Goal: Task Accomplishment & Management: Manage account settings

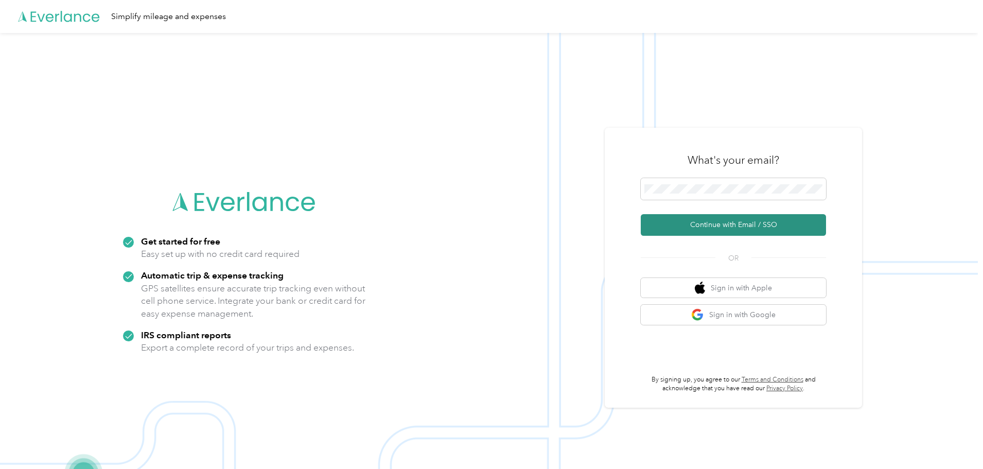
click at [722, 224] on button "Continue with Email / SSO" at bounding box center [733, 225] width 185 height 22
click at [736, 225] on button "Continue with Email / SSO" at bounding box center [733, 225] width 185 height 22
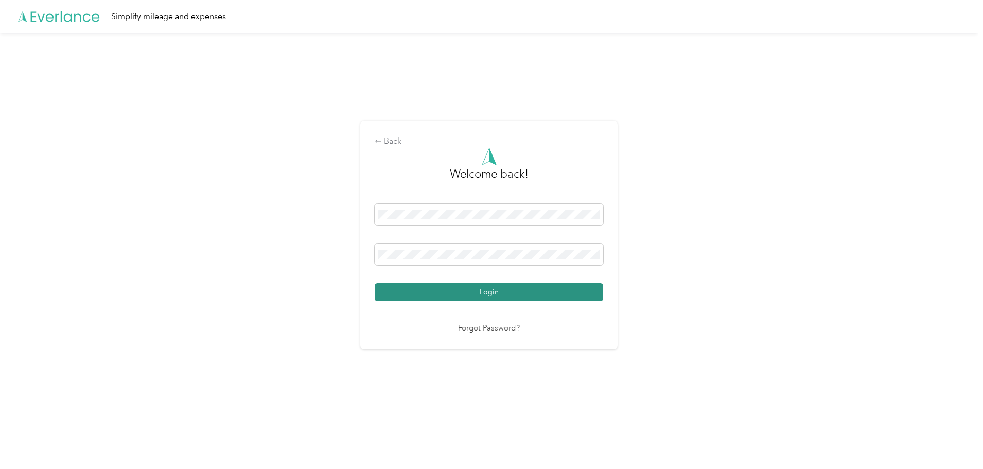
click at [531, 292] on button "Login" at bounding box center [489, 292] width 228 height 18
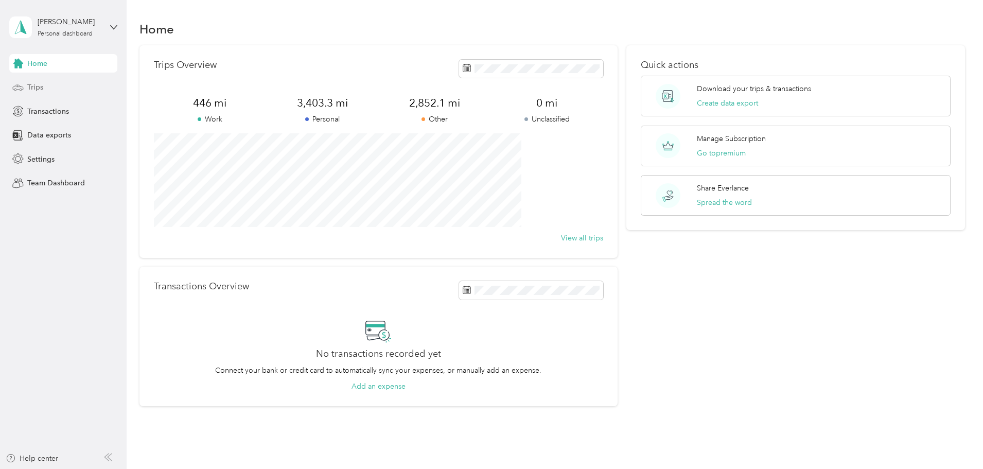
click at [37, 86] on span "Trips" at bounding box center [35, 87] width 16 height 11
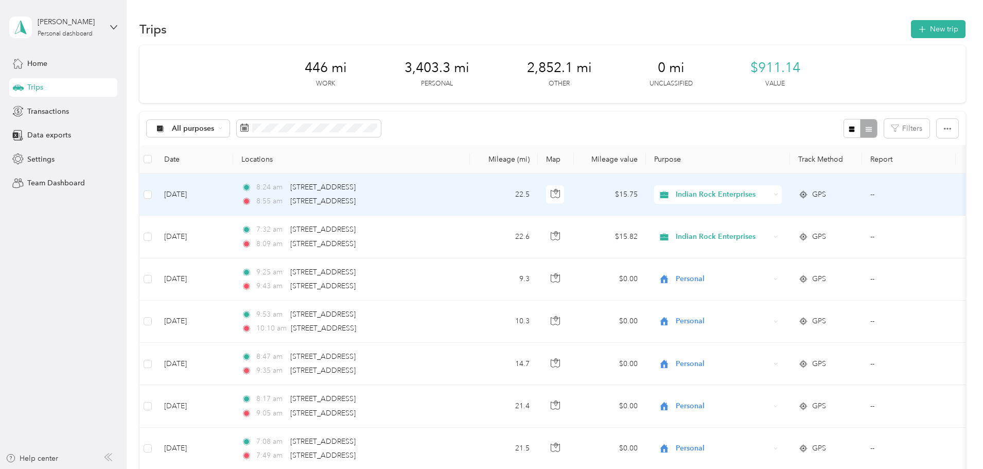
click at [538, 196] on td "22.5" at bounding box center [504, 194] width 68 height 42
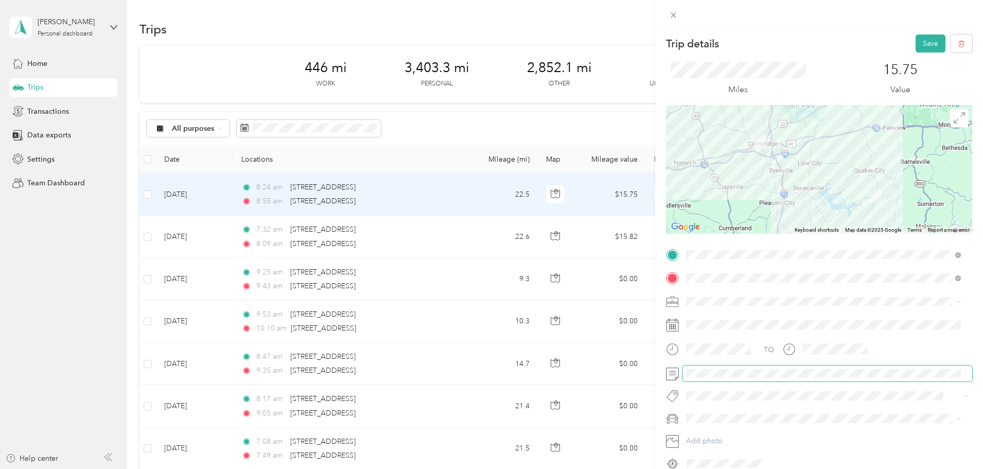
click at [684, 375] on span at bounding box center [827, 373] width 290 height 16
click at [557, 241] on div "Trip details Save This trip cannot be edited because it is either under review,…" at bounding box center [491, 234] width 983 height 469
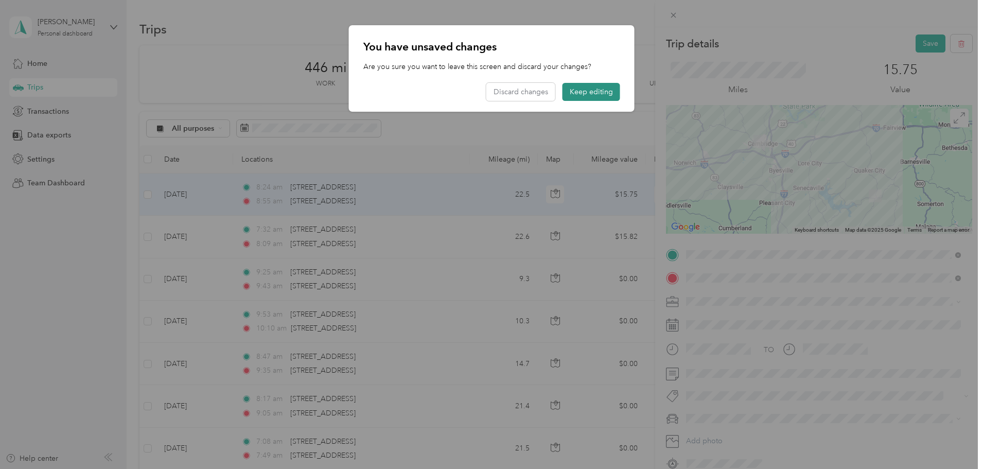
click at [585, 92] on button "Keep editing" at bounding box center [591, 92] width 58 height 18
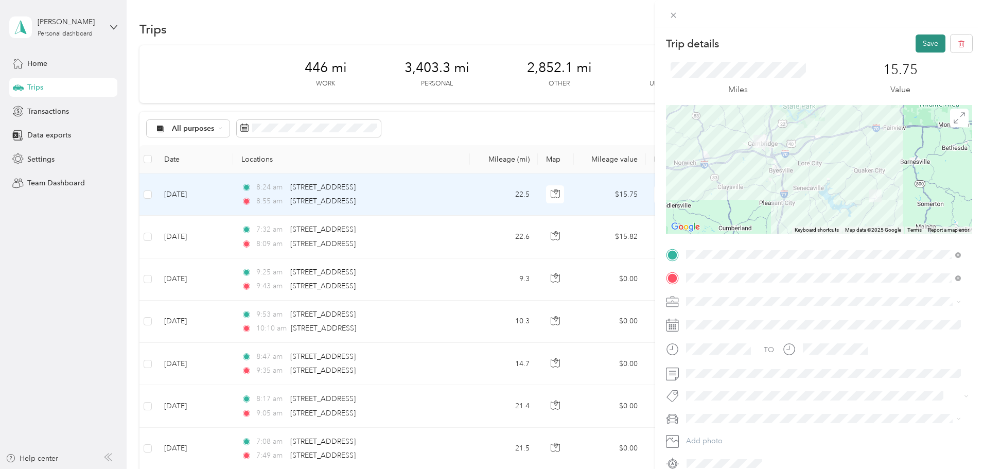
click at [917, 42] on button "Save" at bounding box center [930, 43] width 30 height 18
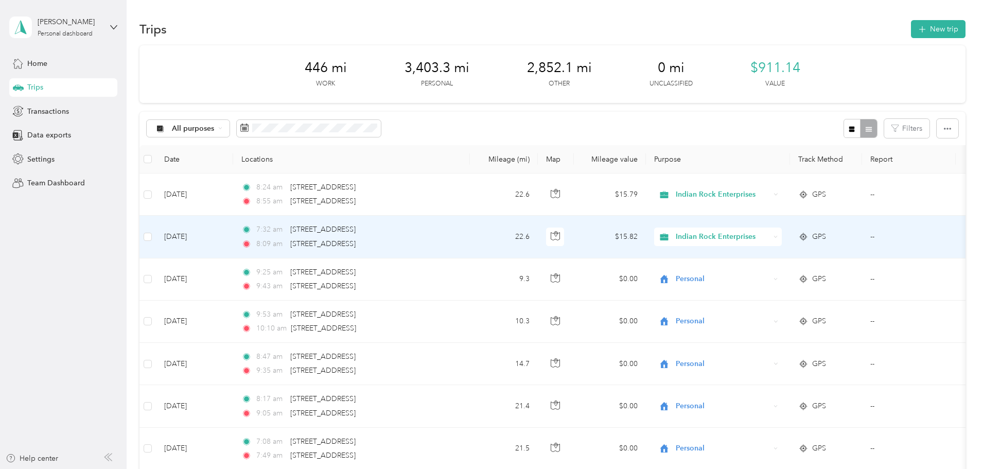
click at [538, 242] on td "22.6" at bounding box center [504, 237] width 68 height 42
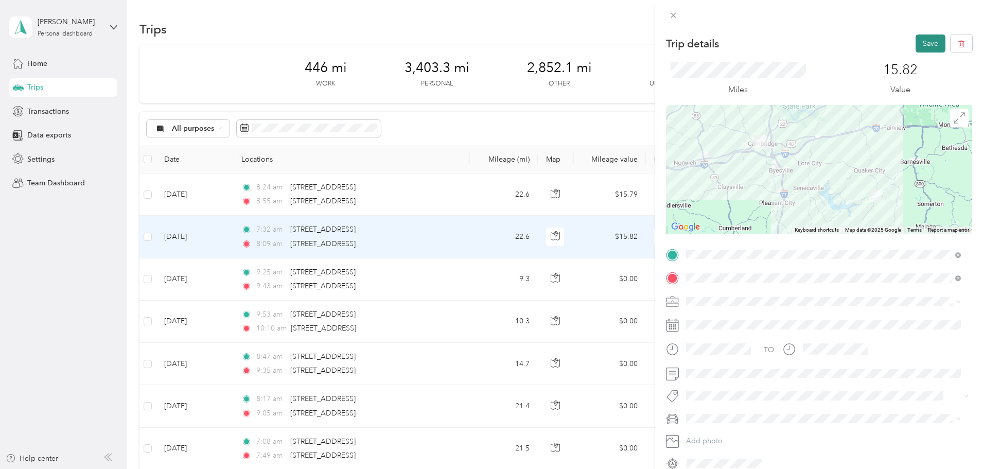
click at [925, 44] on button "Save" at bounding box center [930, 43] width 30 height 18
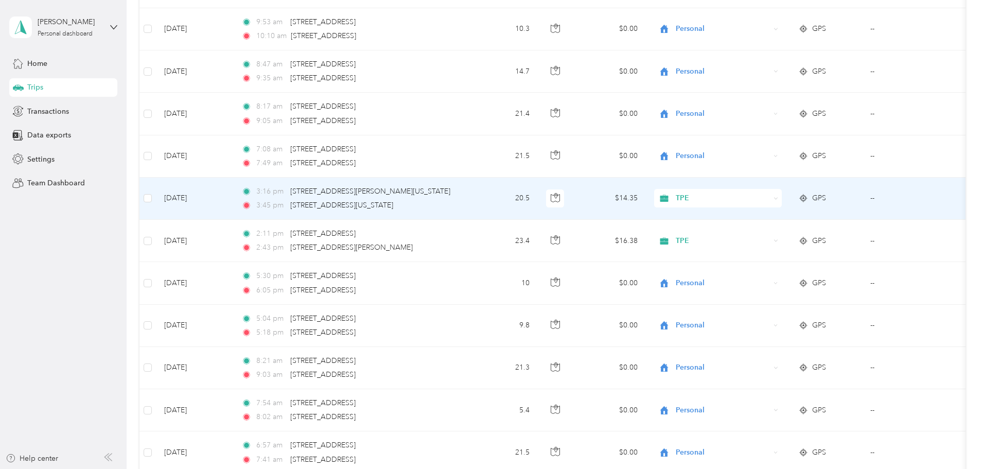
scroll to position [309, 0]
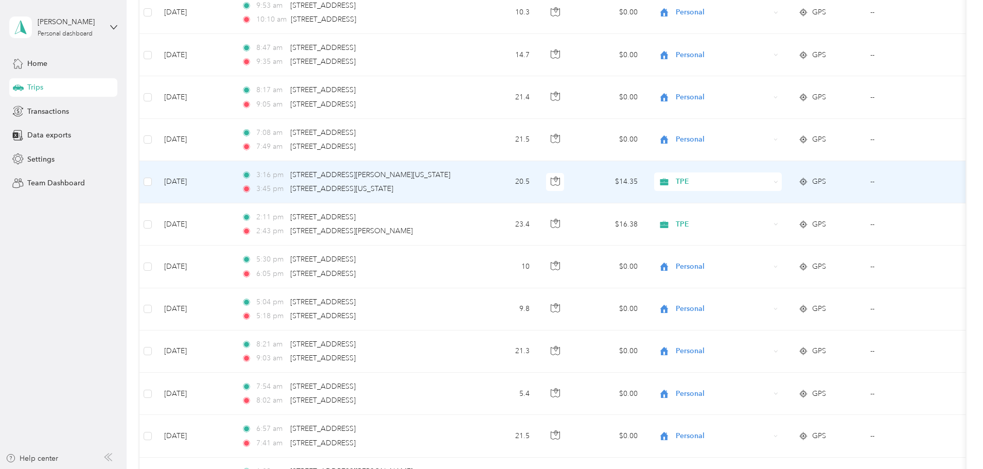
click at [646, 181] on td "$14.35" at bounding box center [610, 182] width 72 height 42
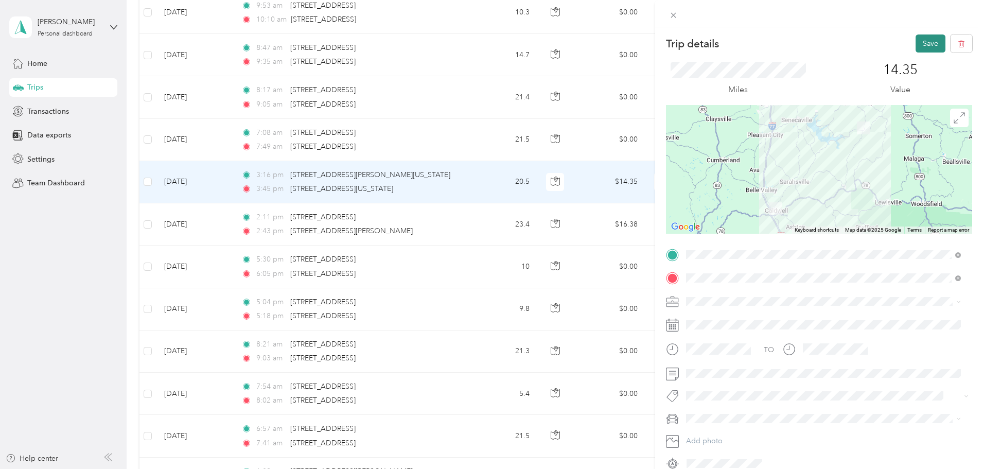
click at [919, 37] on button "Save" at bounding box center [930, 43] width 30 height 18
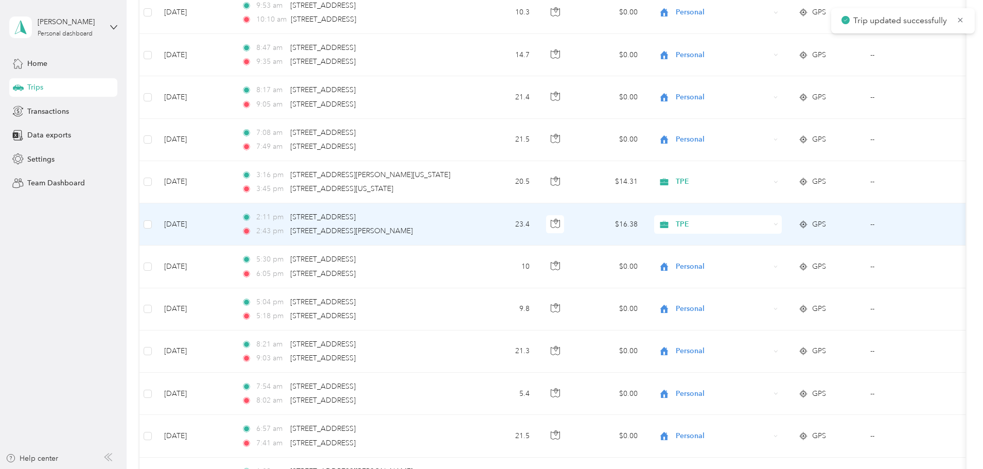
click at [646, 227] on td "$16.38" at bounding box center [610, 224] width 72 height 42
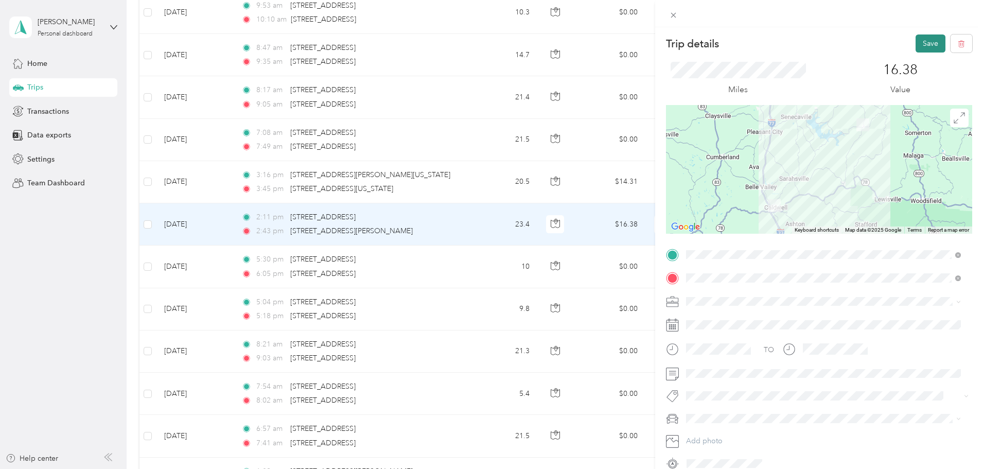
click at [924, 40] on button "Save" at bounding box center [930, 43] width 30 height 18
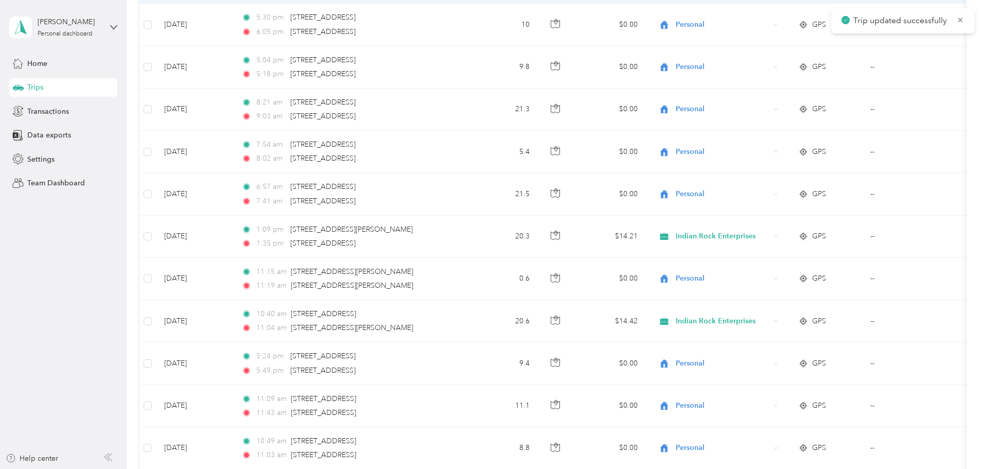
scroll to position [566, 0]
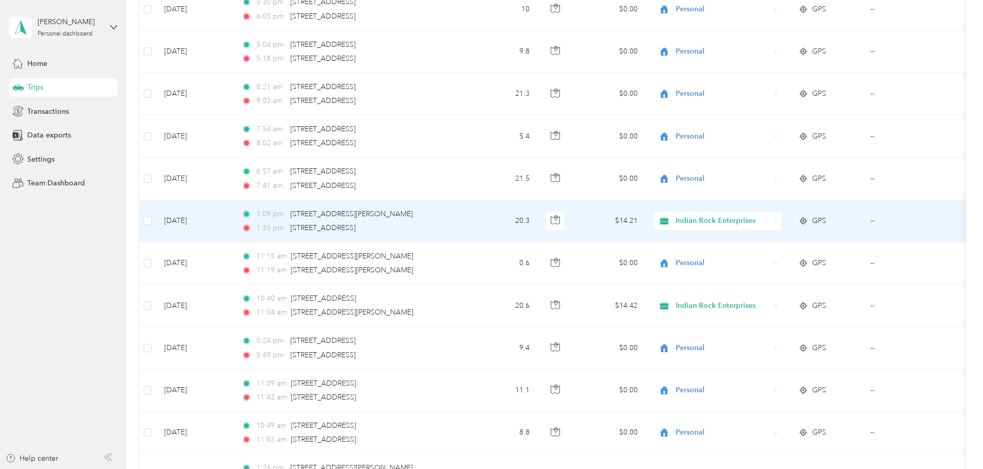
click at [538, 225] on td "20.3" at bounding box center [504, 221] width 68 height 42
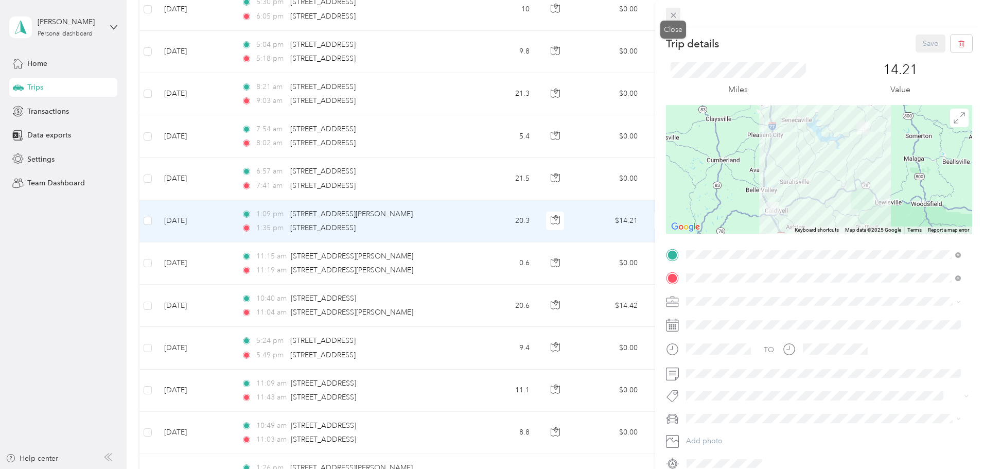
click at [670, 13] on icon at bounding box center [673, 15] width 9 height 9
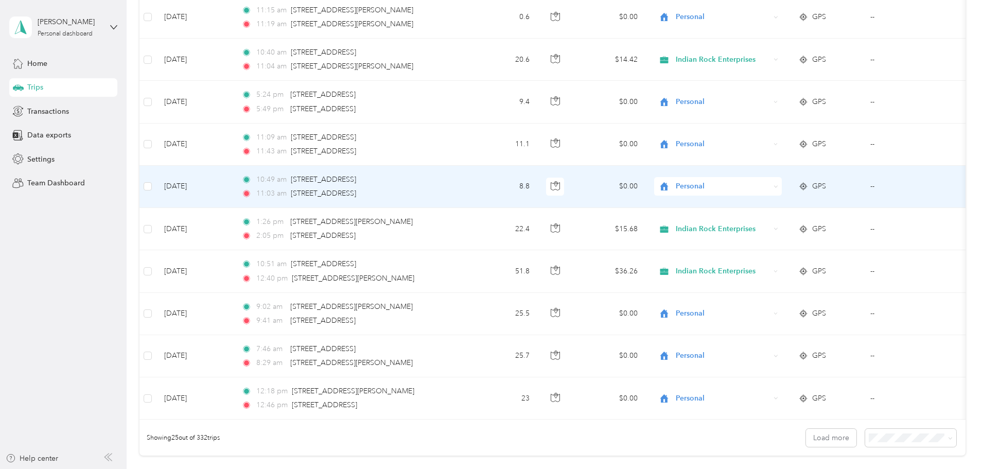
scroll to position [823, 0]
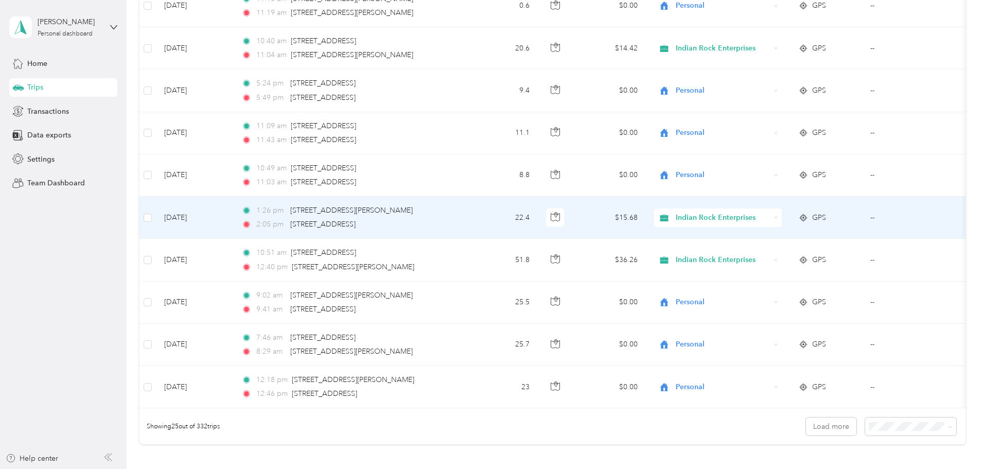
click at [646, 221] on td "$15.68" at bounding box center [610, 218] width 72 height 42
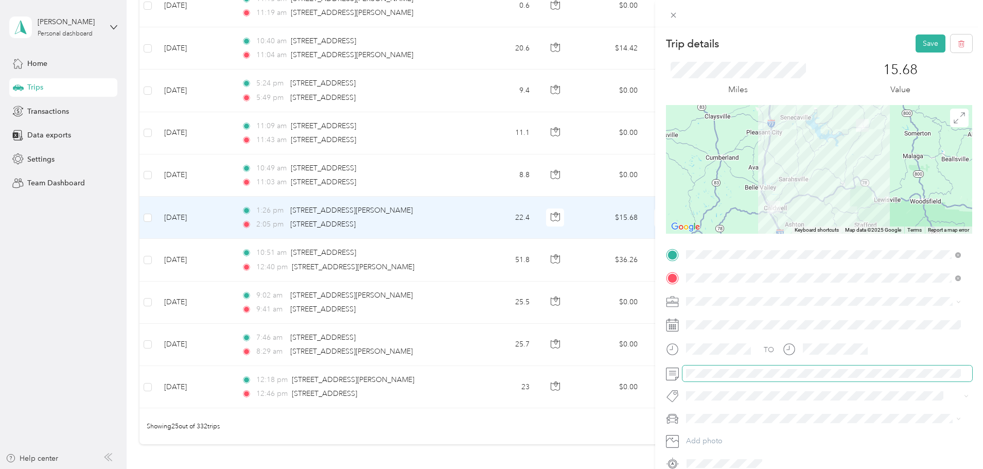
click at [684, 373] on span at bounding box center [827, 373] width 290 height 16
click at [921, 44] on button "Save" at bounding box center [930, 43] width 30 height 18
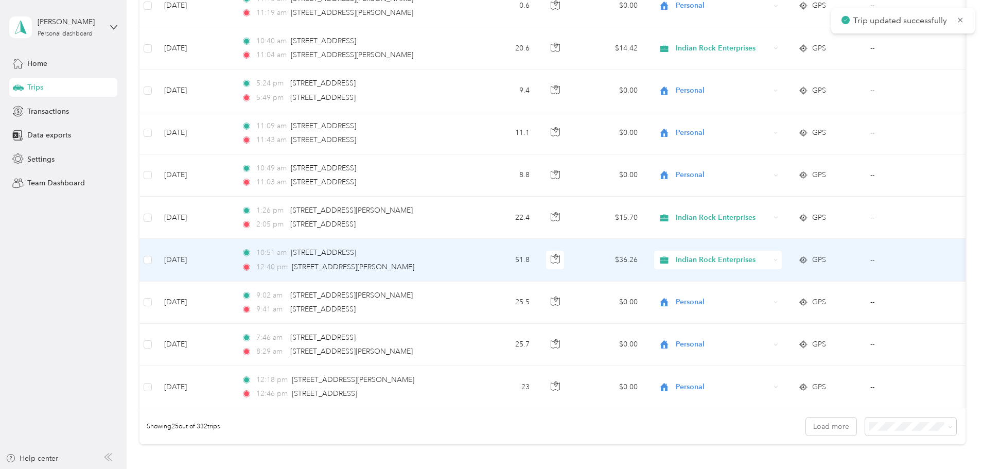
click at [646, 263] on td "$36.26" at bounding box center [610, 260] width 72 height 42
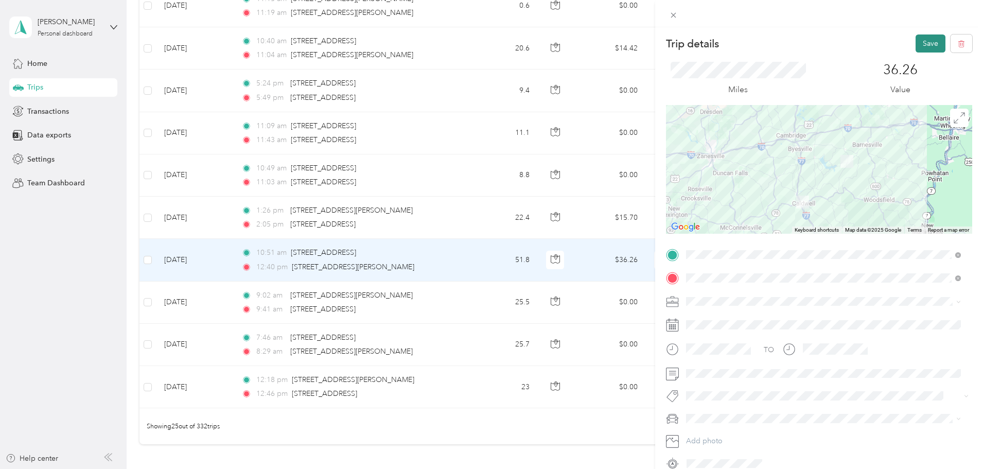
click at [923, 42] on button "Save" at bounding box center [930, 43] width 30 height 18
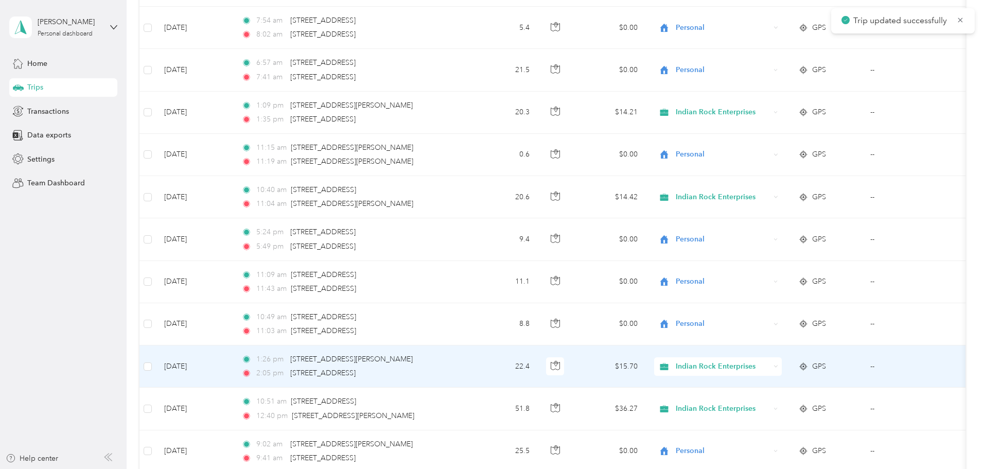
scroll to position [669, 0]
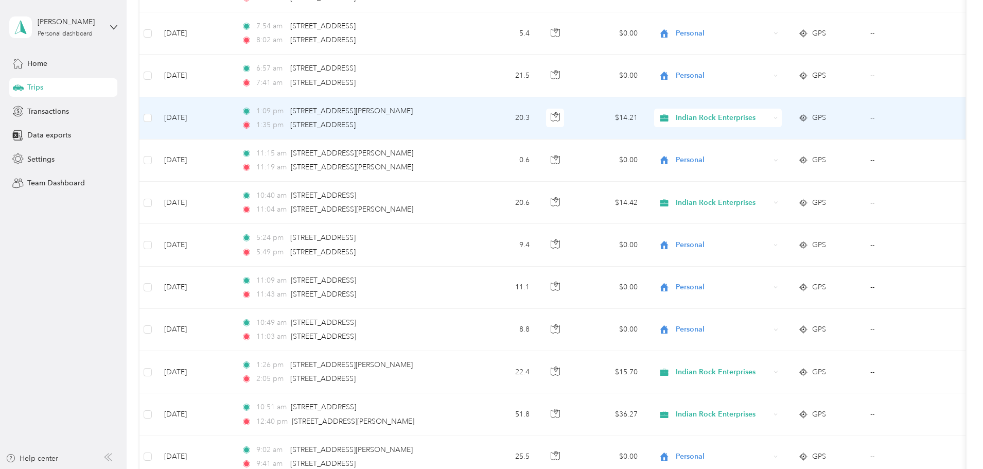
click at [646, 119] on td "$14.21" at bounding box center [610, 118] width 72 height 42
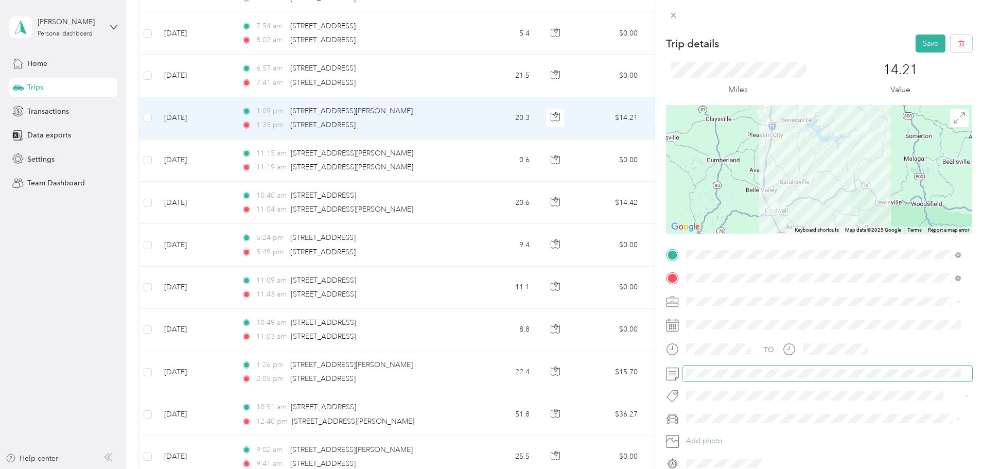
click at [672, 376] on div at bounding box center [819, 373] width 306 height 16
click at [925, 44] on button "Save" at bounding box center [930, 43] width 30 height 18
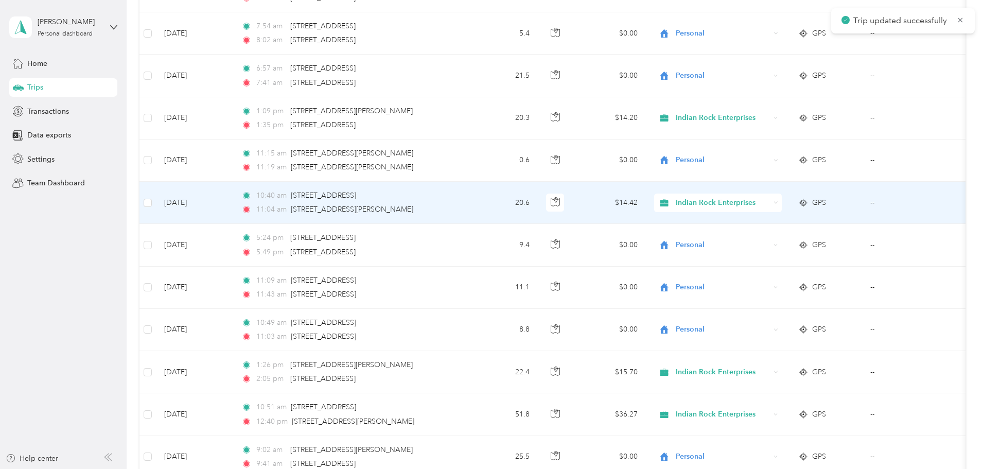
click at [646, 208] on td "$14.42" at bounding box center [610, 203] width 72 height 42
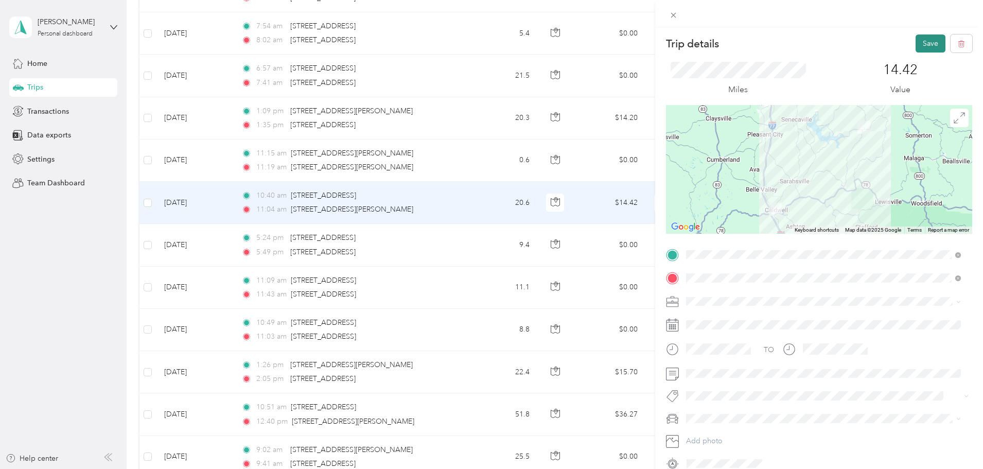
click at [919, 46] on button "Save" at bounding box center [930, 43] width 30 height 18
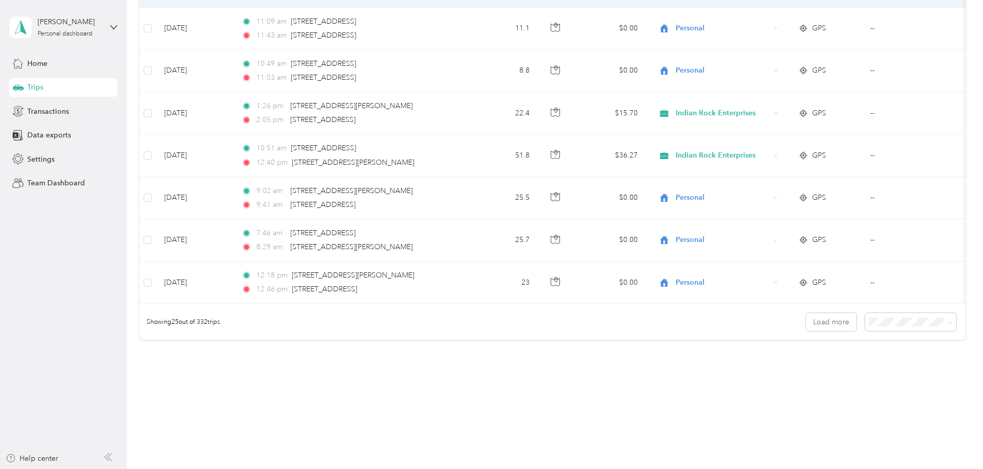
scroll to position [949, 0]
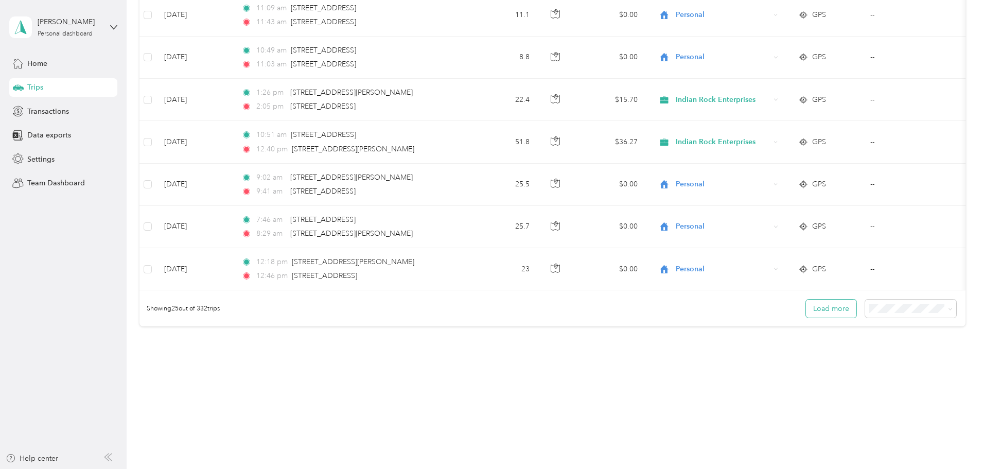
click at [806, 311] on button "Load more" at bounding box center [831, 308] width 50 height 18
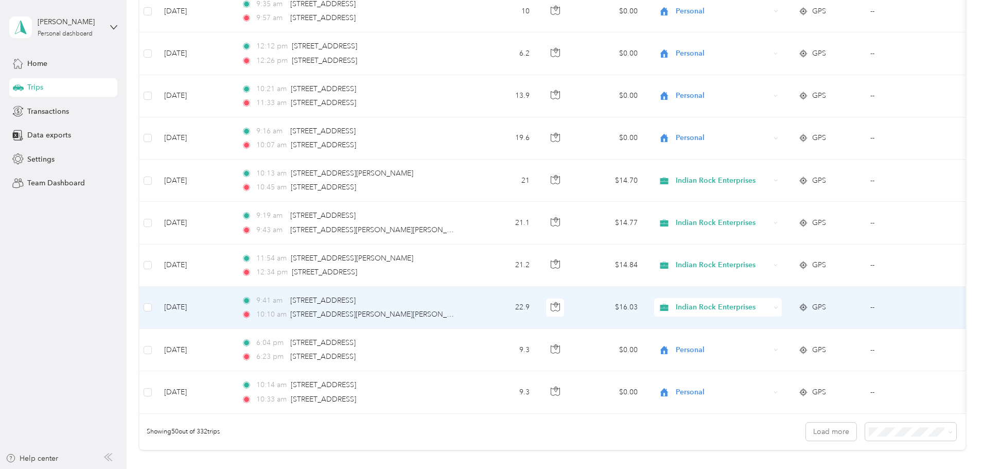
scroll to position [1875, 0]
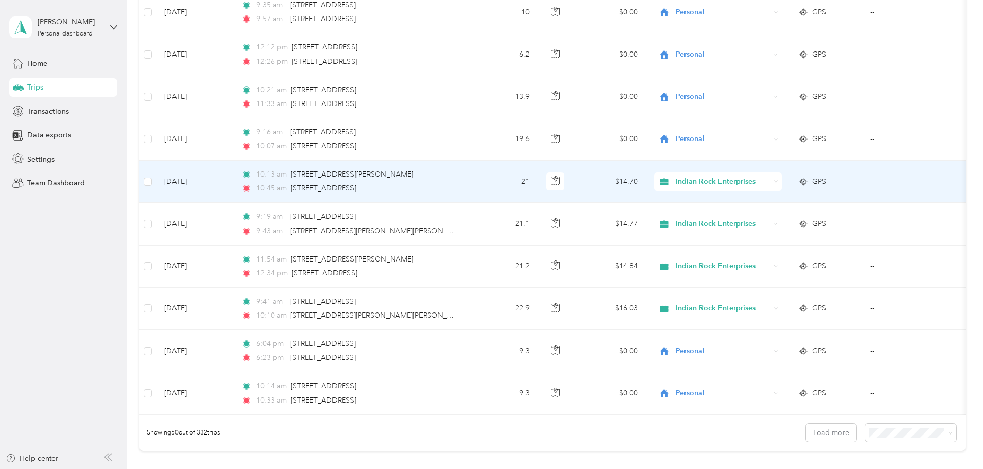
click at [538, 180] on td "21" at bounding box center [504, 182] width 68 height 42
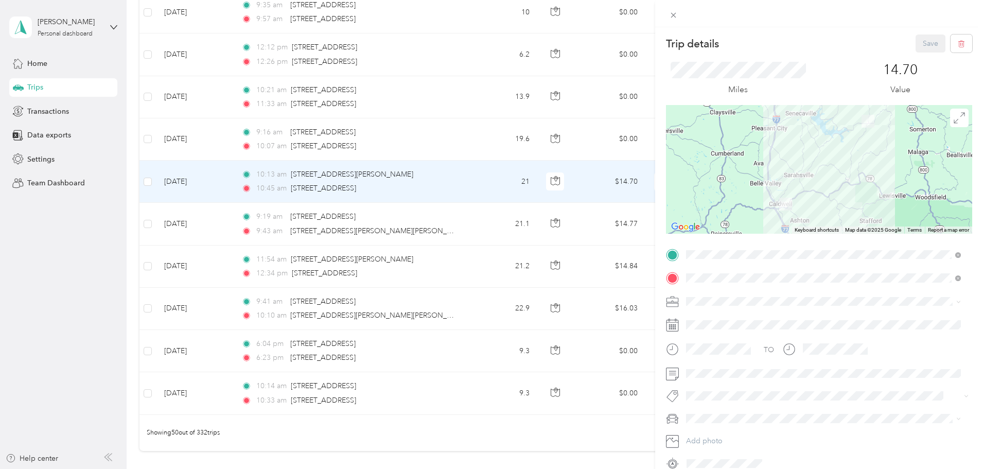
drag, startPoint x: 820, startPoint y: 164, endPoint x: 827, endPoint y: 205, distance: 42.4
click at [827, 205] on div at bounding box center [819, 169] width 306 height 129
click at [675, 17] on icon at bounding box center [672, 15] width 5 height 5
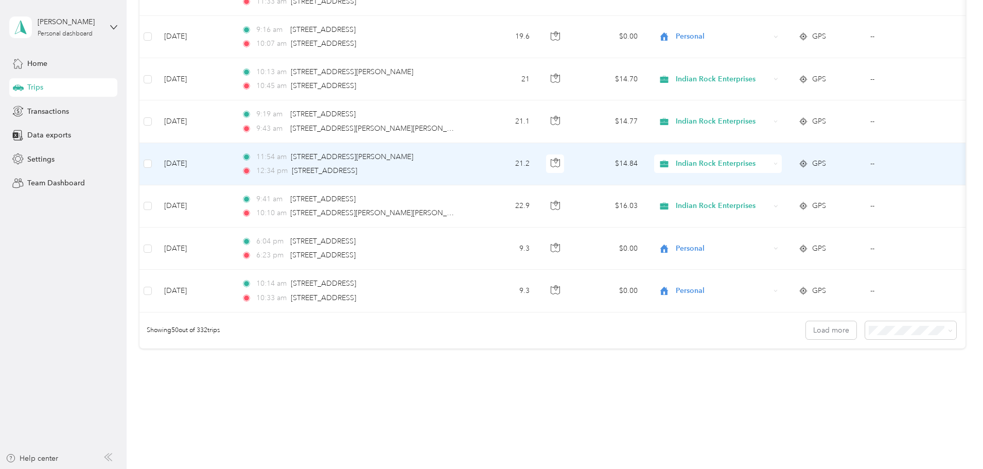
scroll to position [1978, 0]
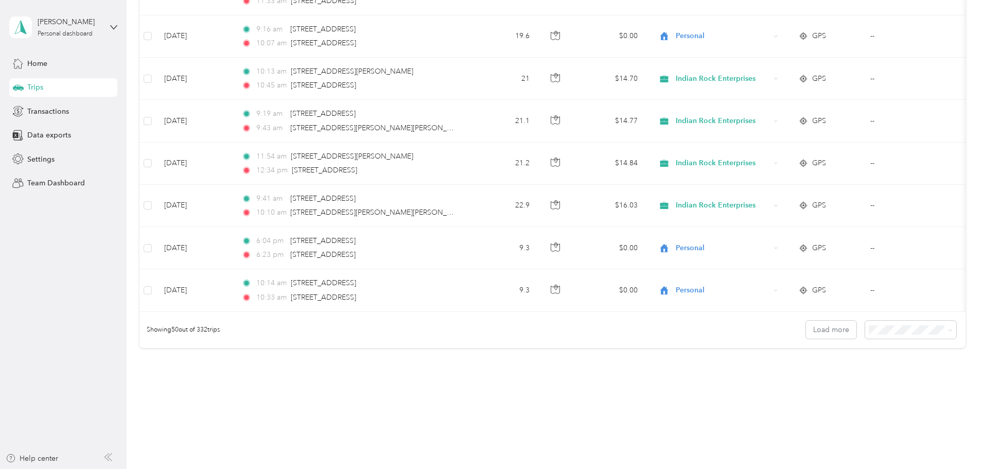
click at [836, 392] on span "100 per load" at bounding box center [822, 391] width 42 height 9
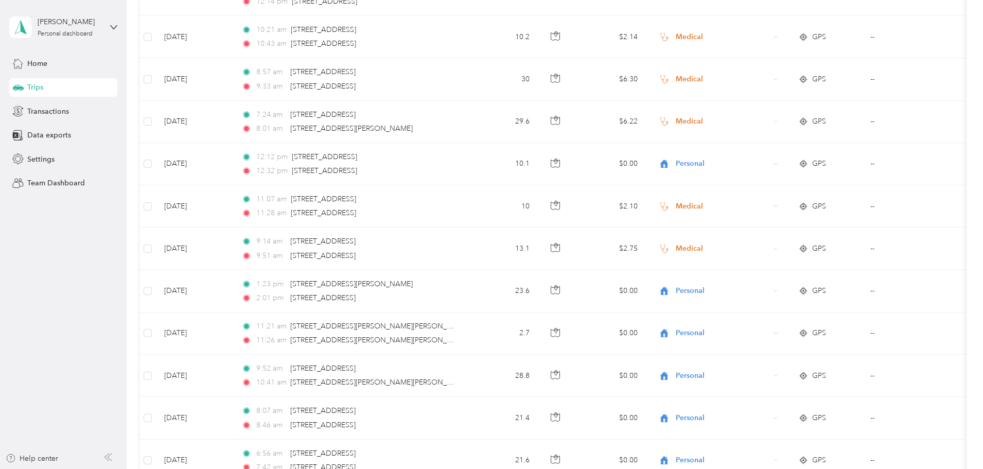
scroll to position [4036, 0]
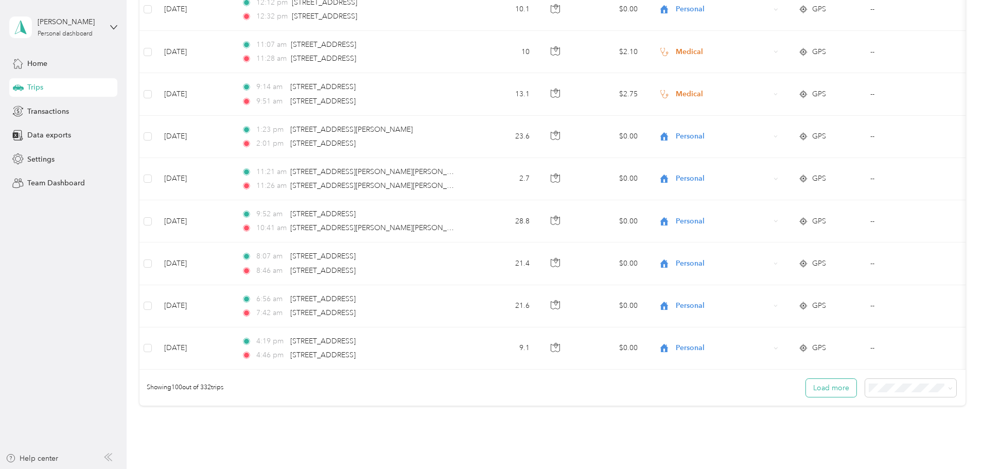
click at [806, 397] on button "Load more" at bounding box center [831, 388] width 50 height 18
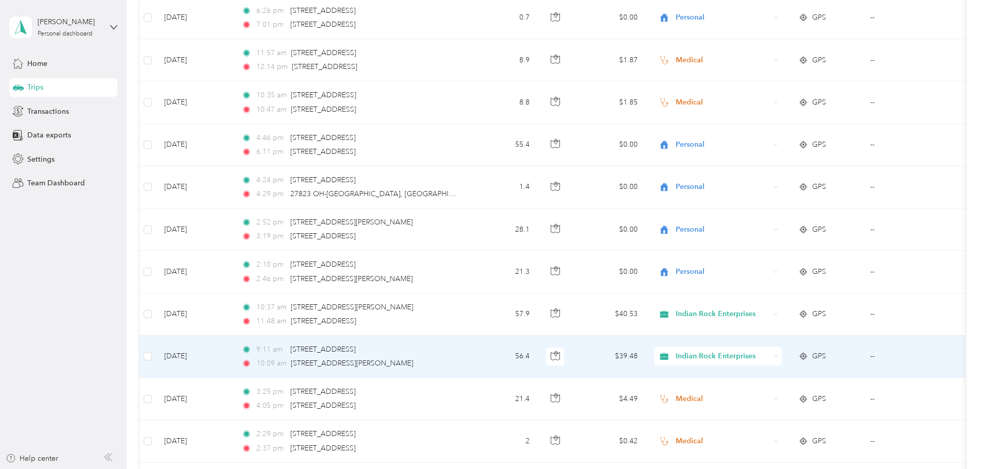
scroll to position [4756, 0]
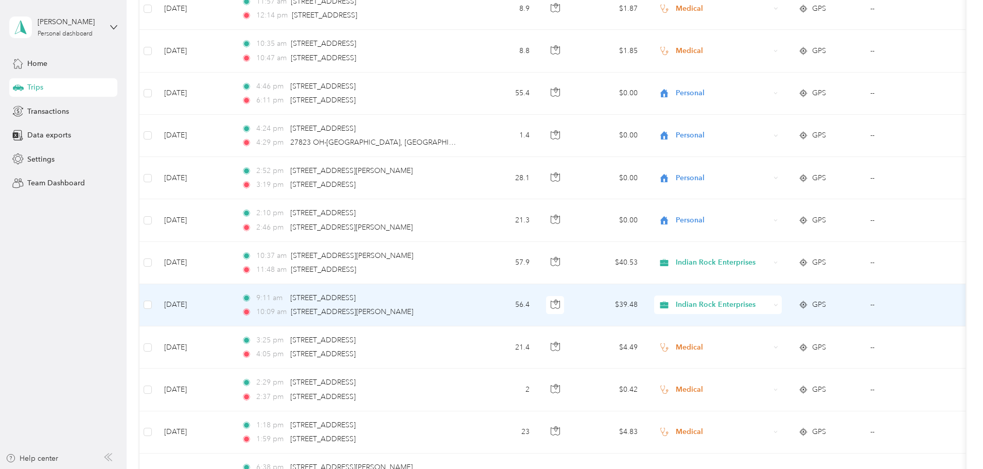
click at [538, 306] on td "56.4" at bounding box center [504, 305] width 68 height 42
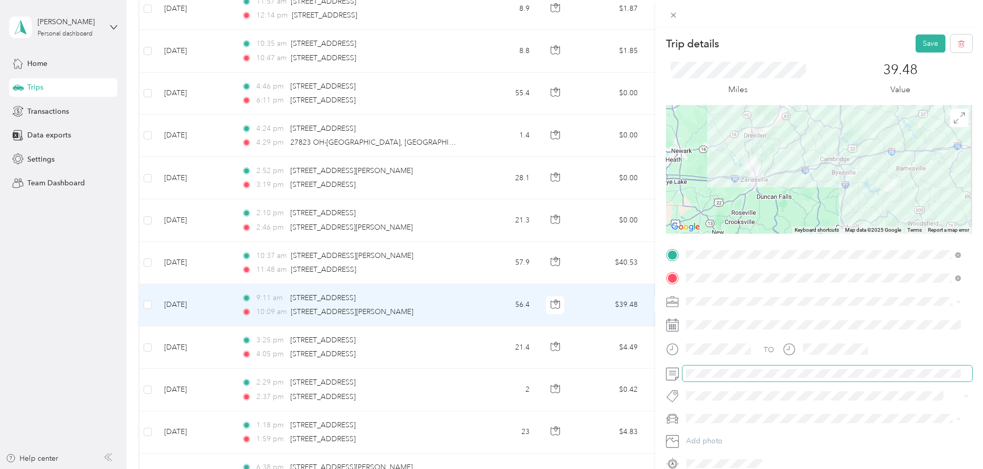
click at [680, 374] on div at bounding box center [819, 373] width 306 height 16
click at [924, 41] on button "Save" at bounding box center [930, 43] width 30 height 18
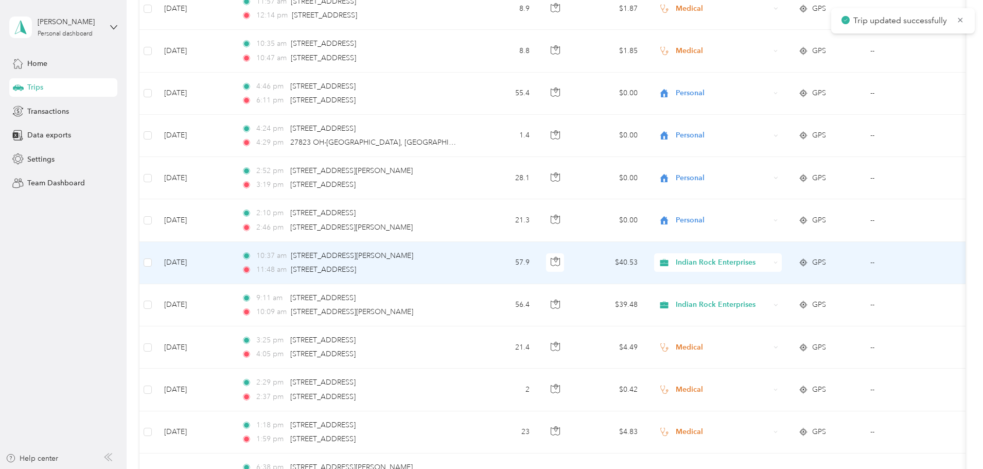
click at [538, 269] on td "57.9" at bounding box center [504, 263] width 68 height 42
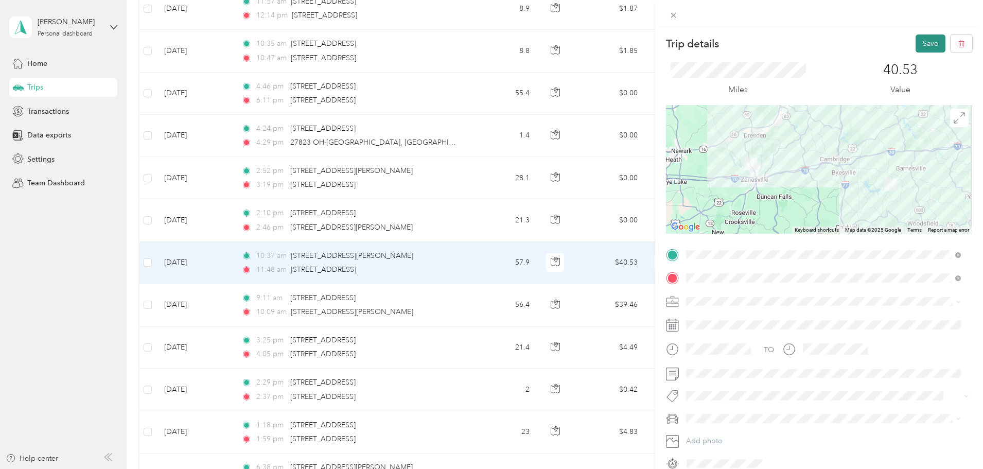
click at [925, 44] on button "Save" at bounding box center [930, 43] width 30 height 18
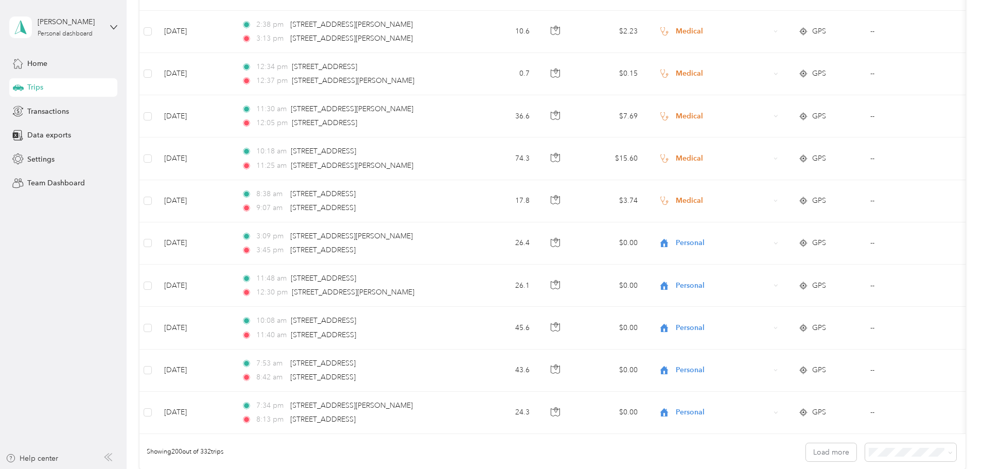
scroll to position [8306, 0]
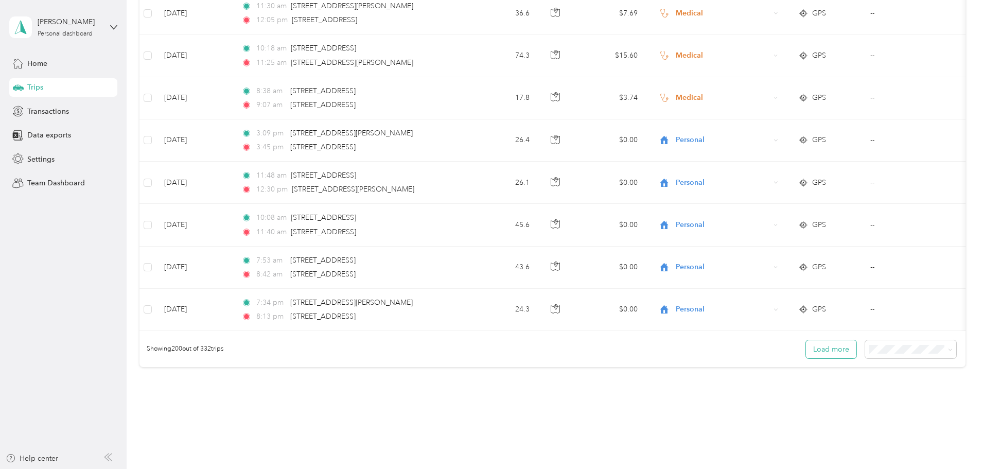
click at [806, 358] on button "Load more" at bounding box center [831, 349] width 50 height 18
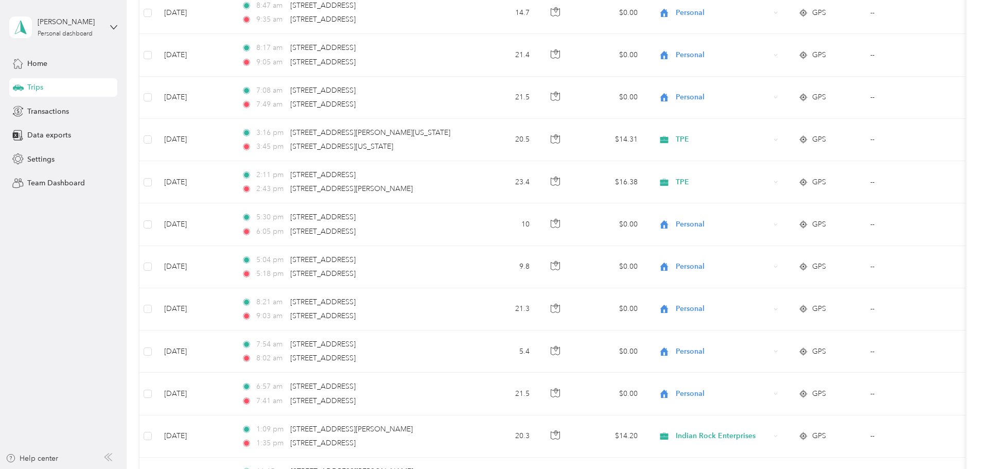
scroll to position [0, 0]
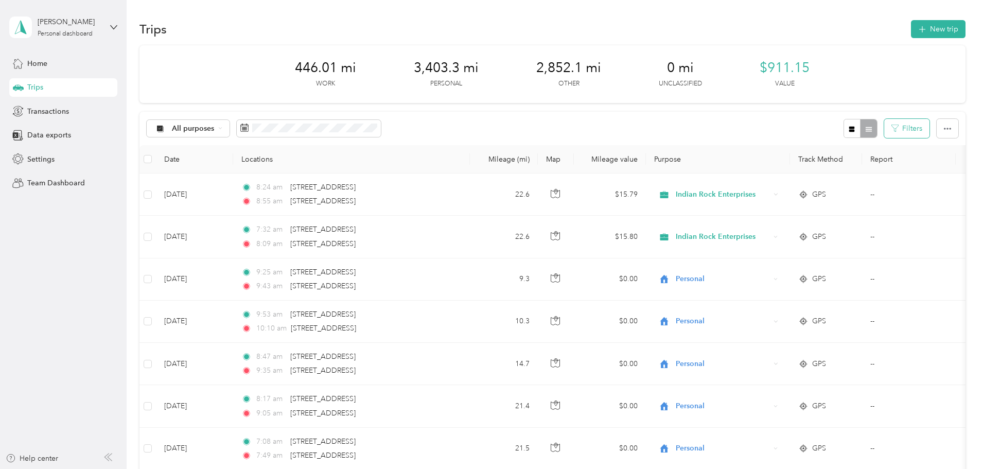
click at [884, 127] on button "Filters" at bounding box center [906, 128] width 45 height 19
click at [726, 120] on div "All purposes Filters" at bounding box center [552, 128] width 826 height 33
click at [884, 129] on button "Filters" at bounding box center [906, 128] width 45 height 19
click at [711, 119] on div "All purposes Filters" at bounding box center [552, 128] width 826 height 33
click at [936, 128] on button "button" at bounding box center [947, 128] width 22 height 19
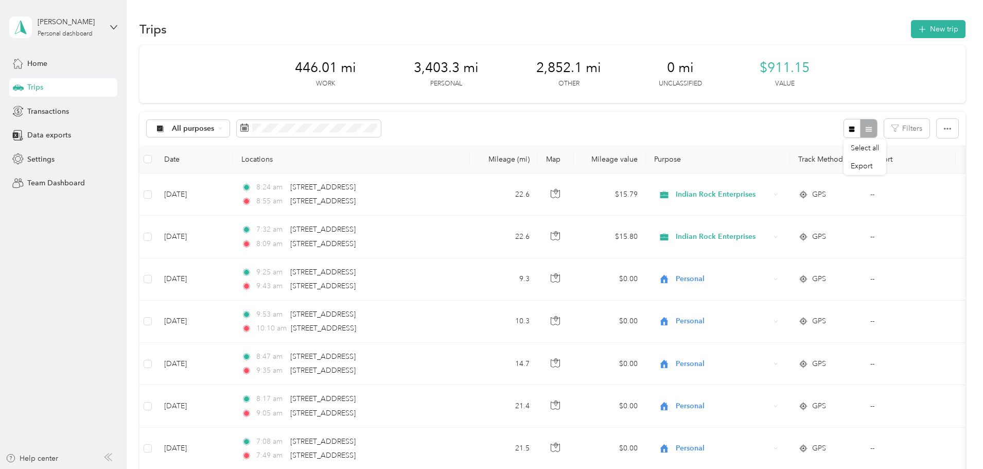
click at [653, 119] on div "All purposes Filters" at bounding box center [552, 128] width 826 height 33
click at [215, 127] on span "All purposes" at bounding box center [193, 128] width 43 height 7
click at [274, 238] on span "Indian Rock Enterprises" at bounding box center [281, 237] width 80 height 11
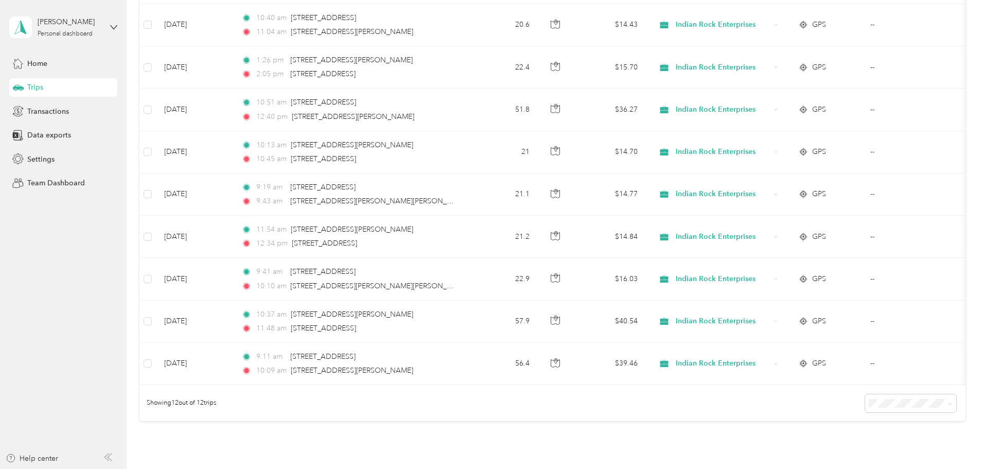
scroll to position [296, 0]
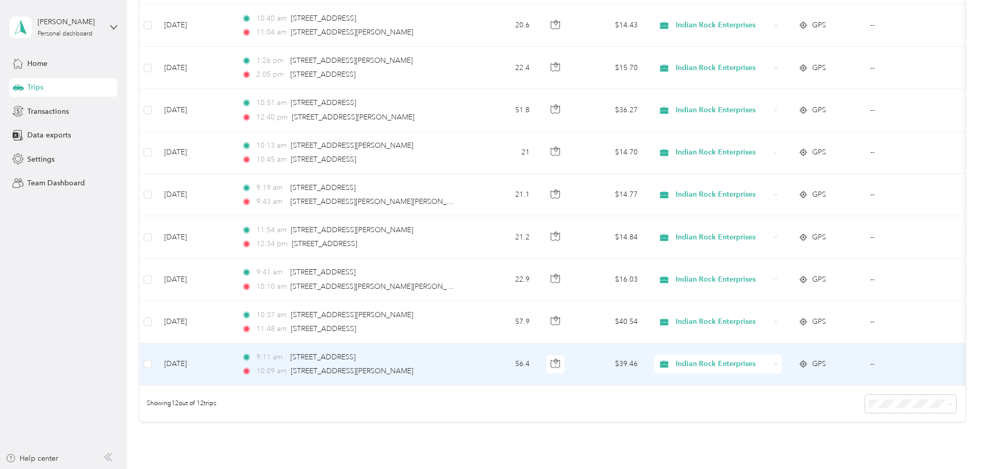
click at [646, 369] on td "$39.46" at bounding box center [610, 364] width 72 height 42
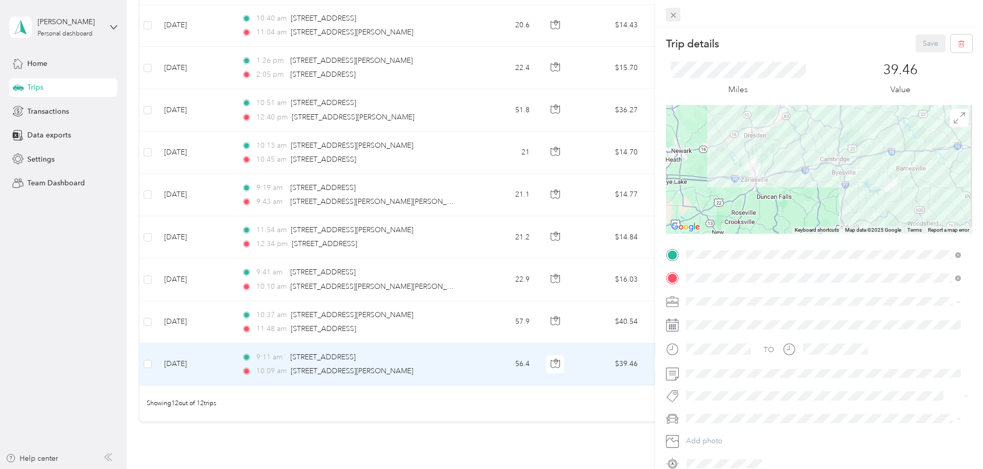
click at [677, 13] on icon at bounding box center [673, 15] width 9 height 9
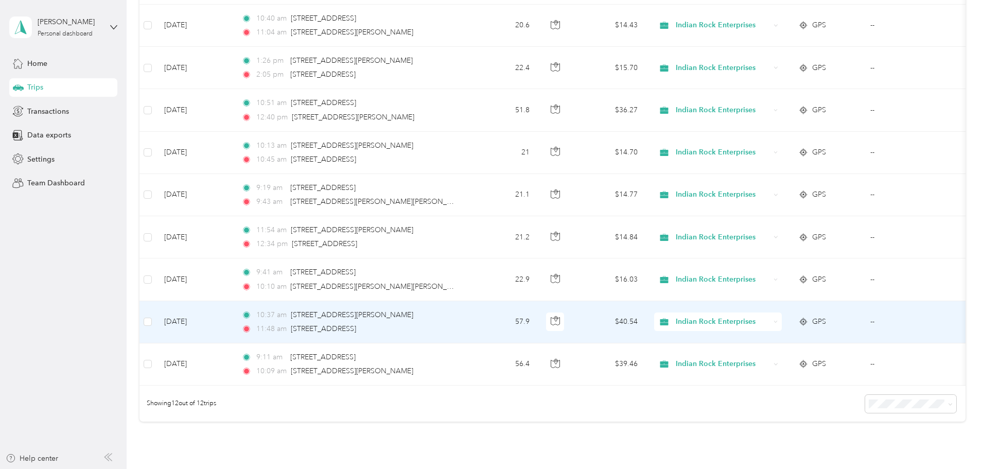
click at [646, 316] on td "$40.54" at bounding box center [610, 322] width 72 height 42
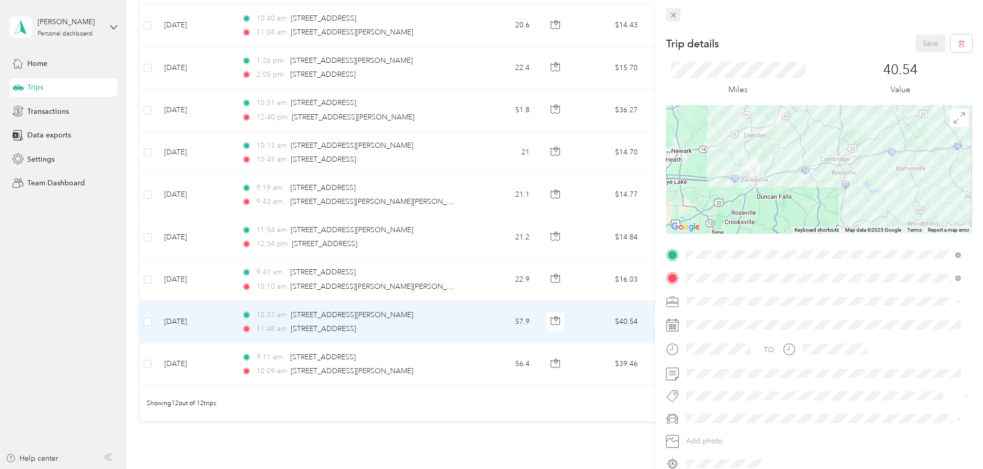
click at [674, 16] on icon at bounding box center [672, 15] width 5 height 5
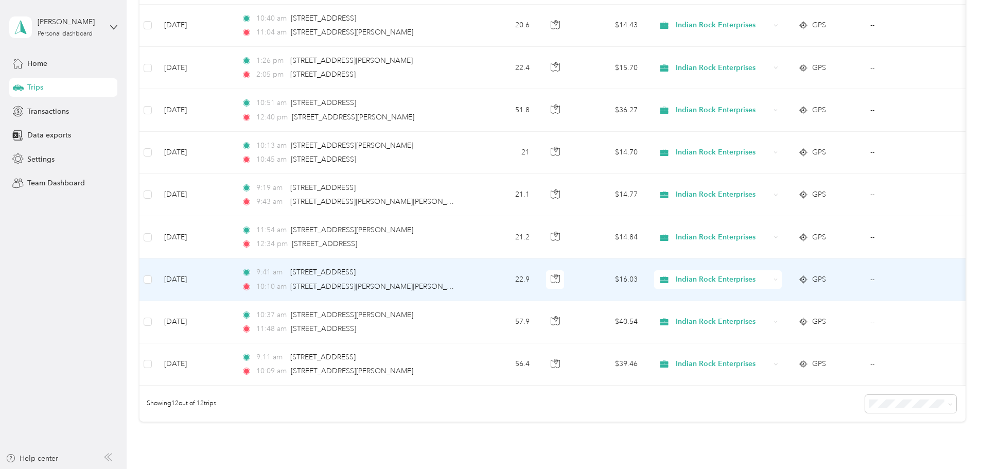
click at [646, 276] on td "$16.03" at bounding box center [610, 279] width 72 height 42
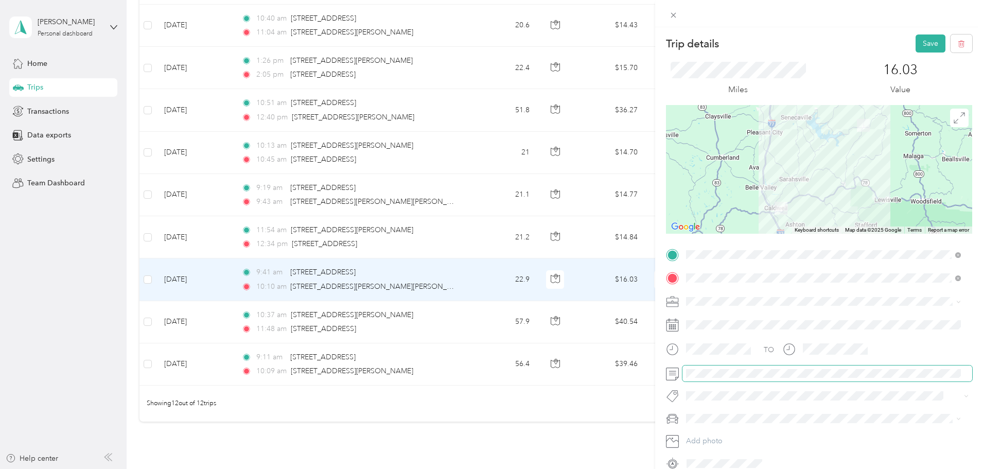
click at [684, 377] on span at bounding box center [827, 373] width 290 height 16
click at [923, 42] on button "Save" at bounding box center [930, 43] width 30 height 18
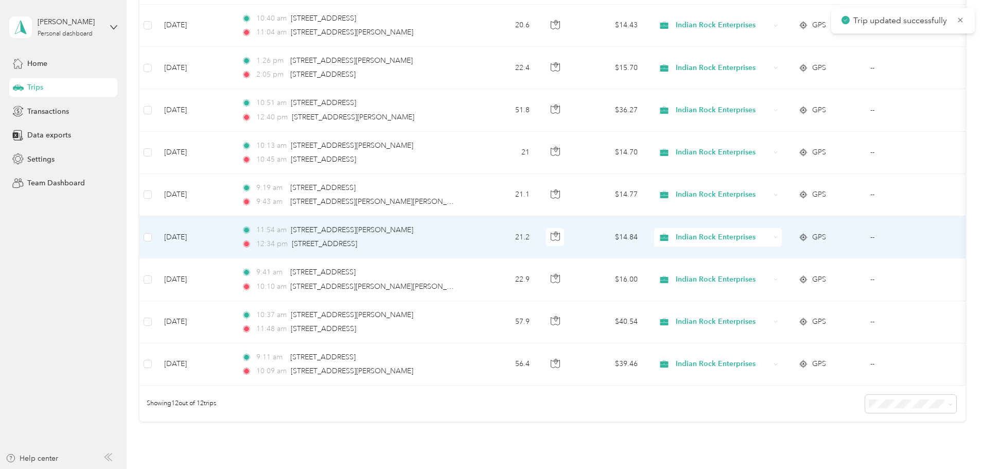
click at [538, 240] on td "21.2" at bounding box center [504, 237] width 68 height 42
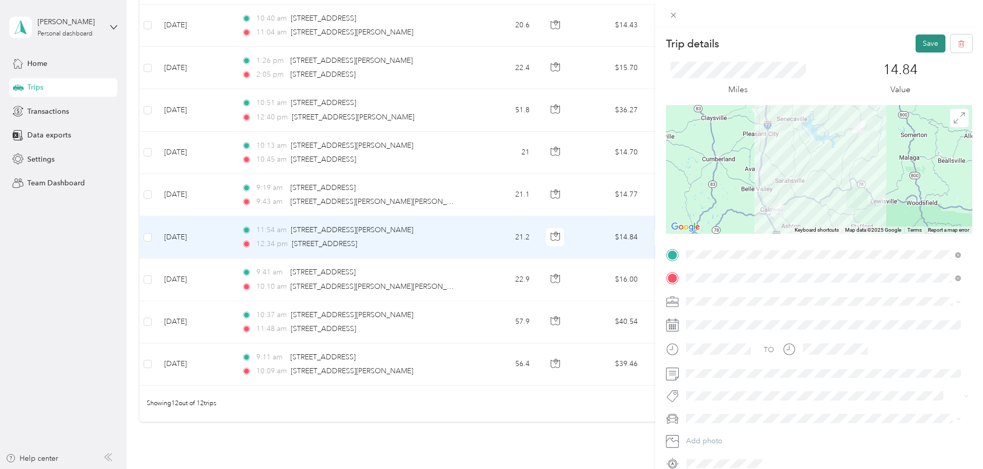
click at [918, 46] on button "Save" at bounding box center [930, 43] width 30 height 18
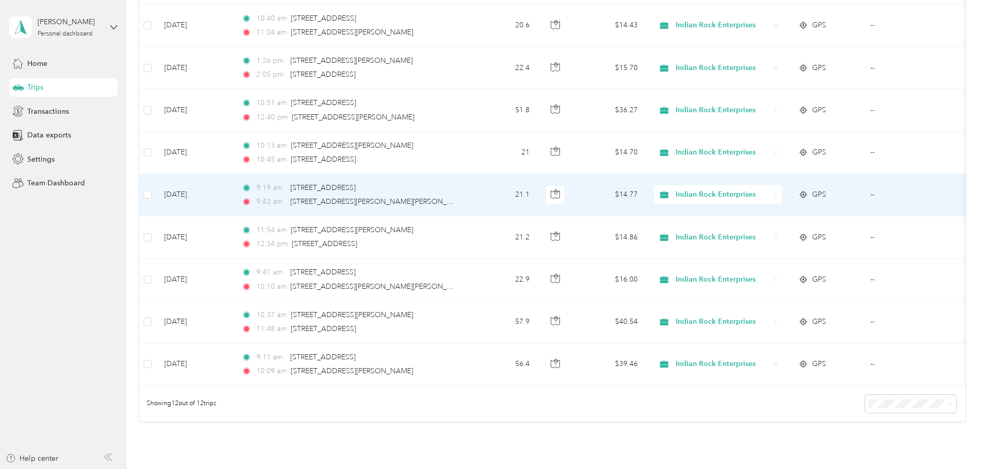
click at [538, 181] on td "21.1" at bounding box center [504, 195] width 68 height 42
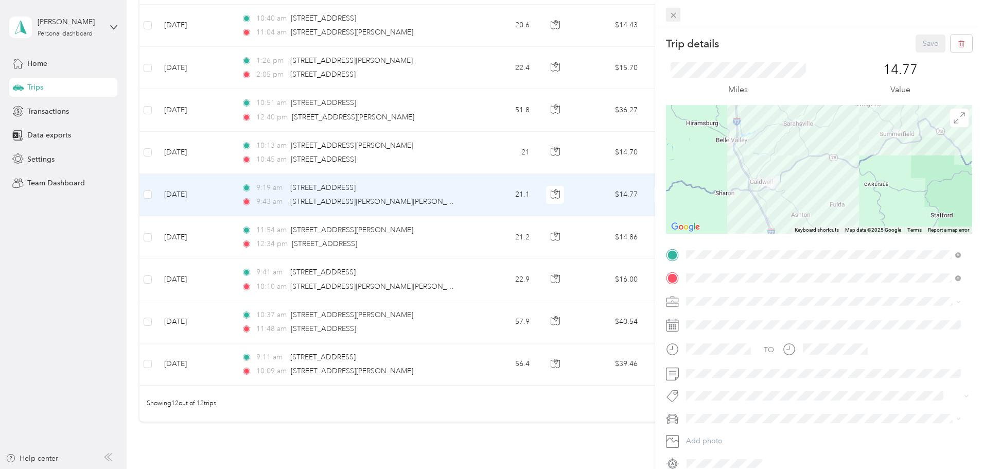
click at [673, 14] on icon at bounding box center [672, 15] width 5 height 5
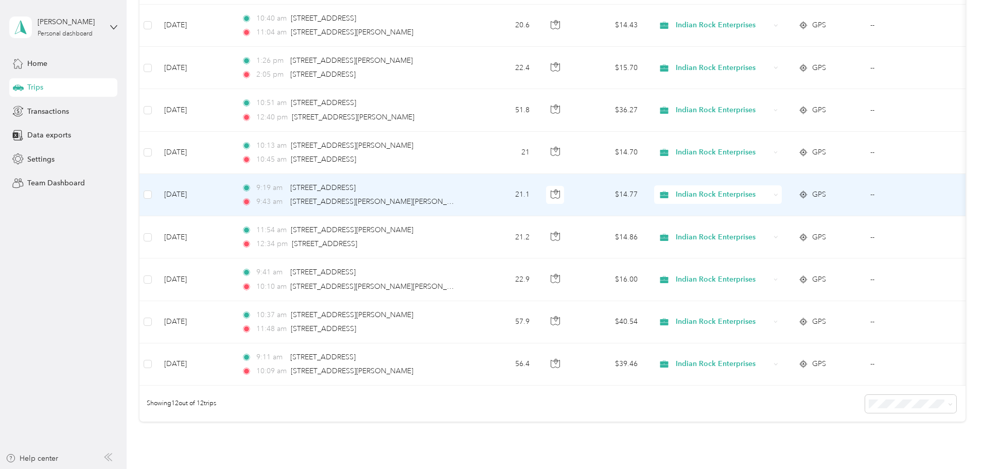
click at [538, 194] on td "21.1" at bounding box center [504, 195] width 68 height 42
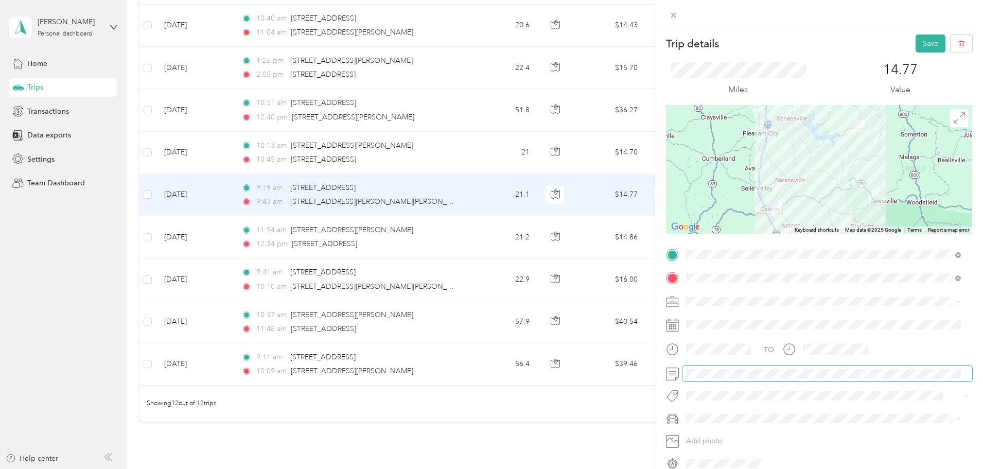
click at [683, 370] on span at bounding box center [827, 373] width 290 height 16
click at [921, 44] on button "Save" at bounding box center [930, 43] width 30 height 18
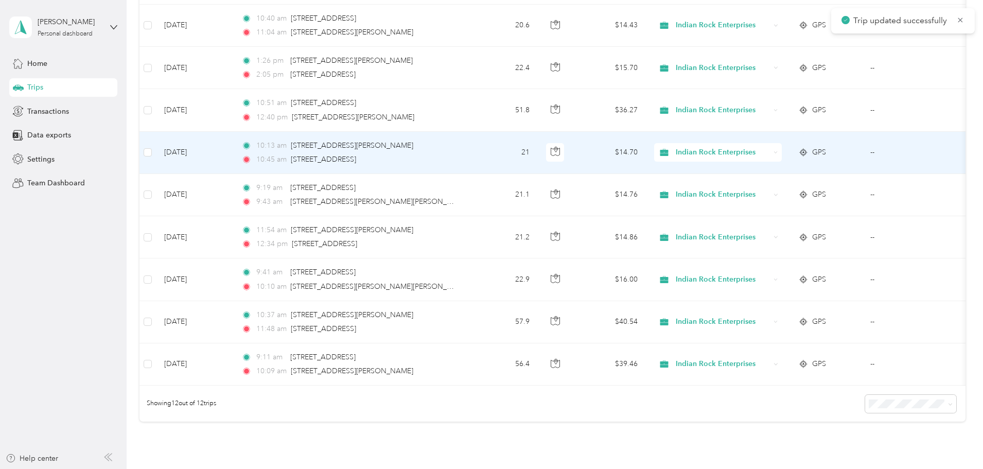
click at [538, 155] on td "21" at bounding box center [504, 153] width 68 height 42
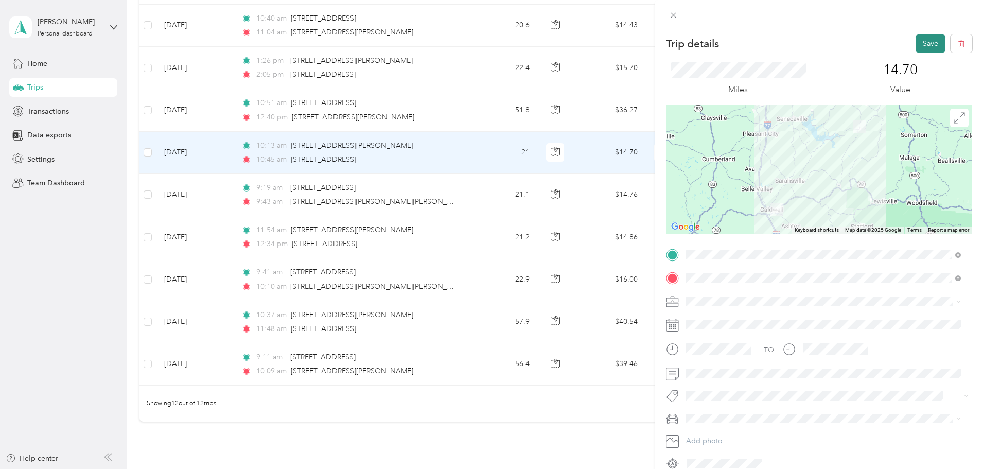
click at [921, 42] on button "Save" at bounding box center [930, 43] width 30 height 18
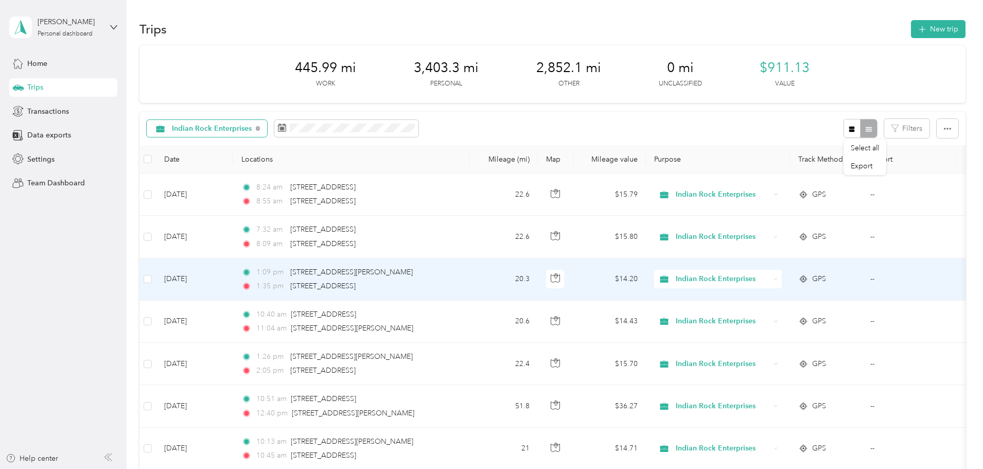
click at [252, 131] on span "Indian Rock Enterprises" at bounding box center [212, 128] width 80 height 7
click at [259, 182] on span "Work" at bounding box center [287, 183] width 93 height 11
click at [538, 278] on td "20.5" at bounding box center [504, 279] width 68 height 42
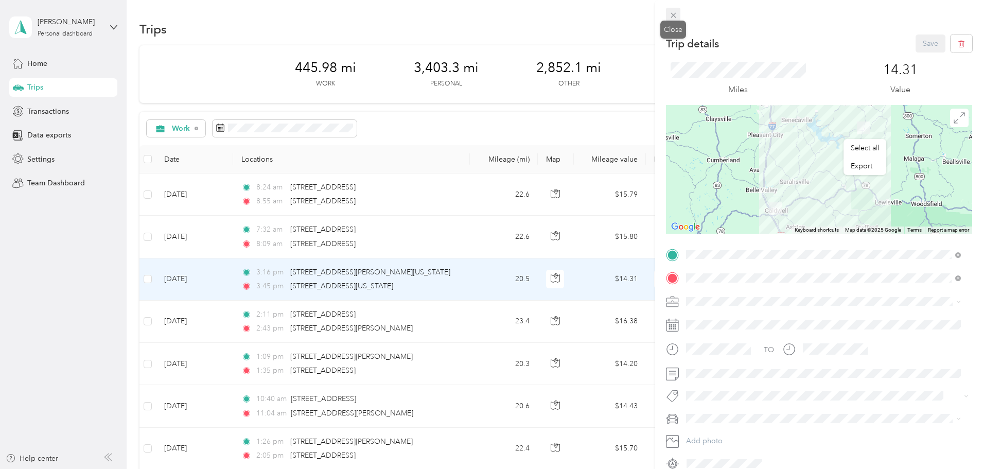
click at [677, 17] on icon at bounding box center [673, 15] width 9 height 9
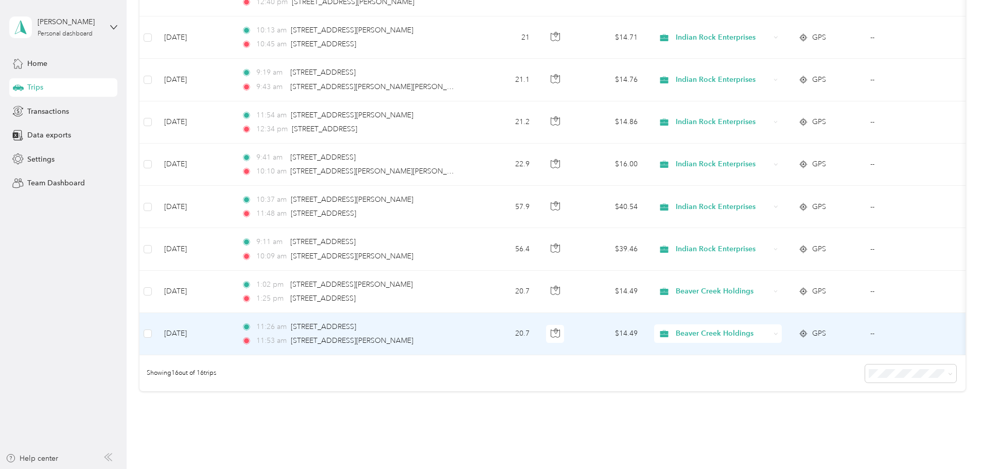
scroll to position [515, 0]
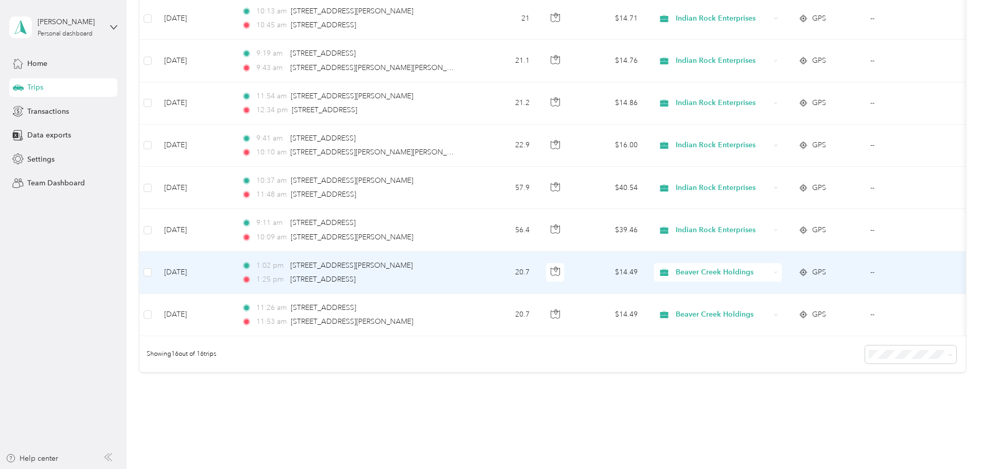
click at [538, 269] on td "20.7" at bounding box center [504, 273] width 68 height 42
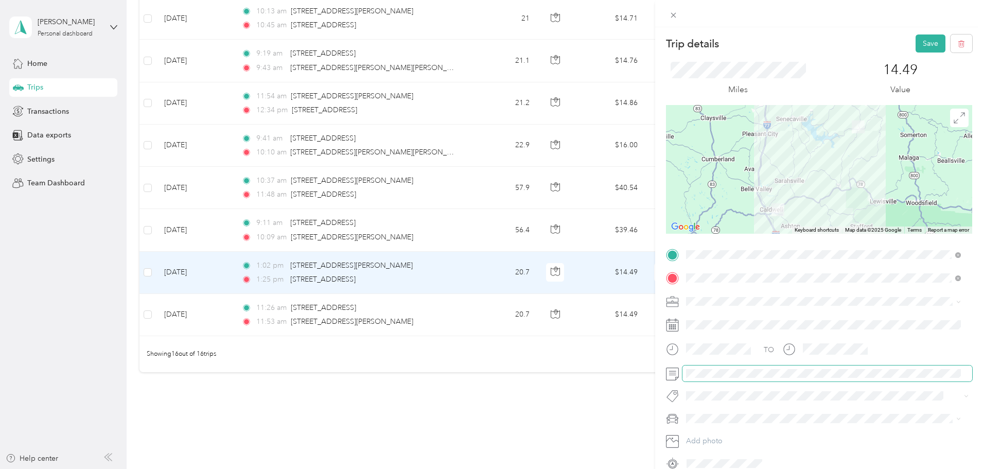
click at [684, 372] on span at bounding box center [827, 373] width 290 height 16
click at [923, 44] on button "Save" at bounding box center [930, 43] width 30 height 18
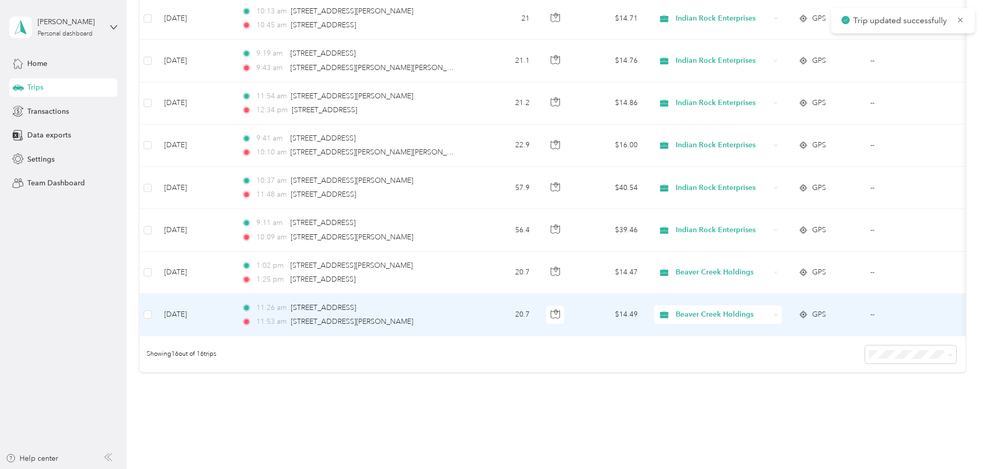
click at [538, 317] on td "20.7" at bounding box center [504, 315] width 68 height 42
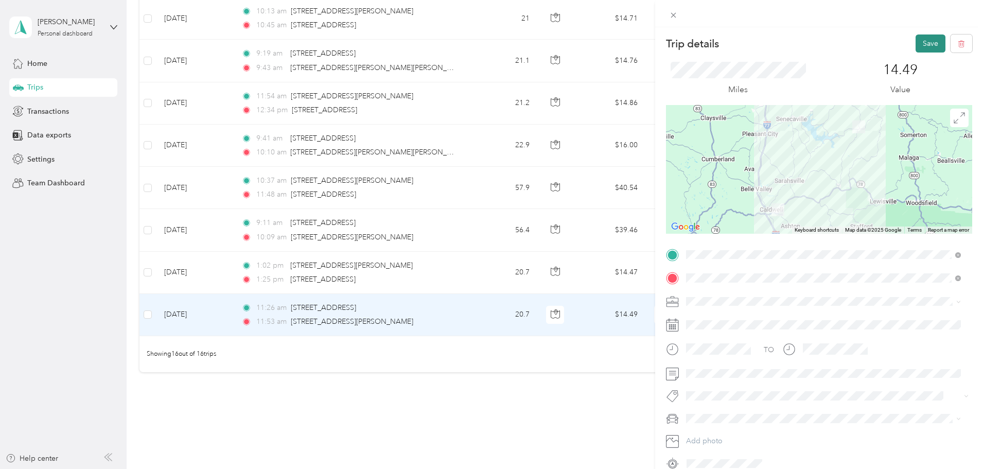
click at [925, 35] on button "Save" at bounding box center [930, 43] width 30 height 18
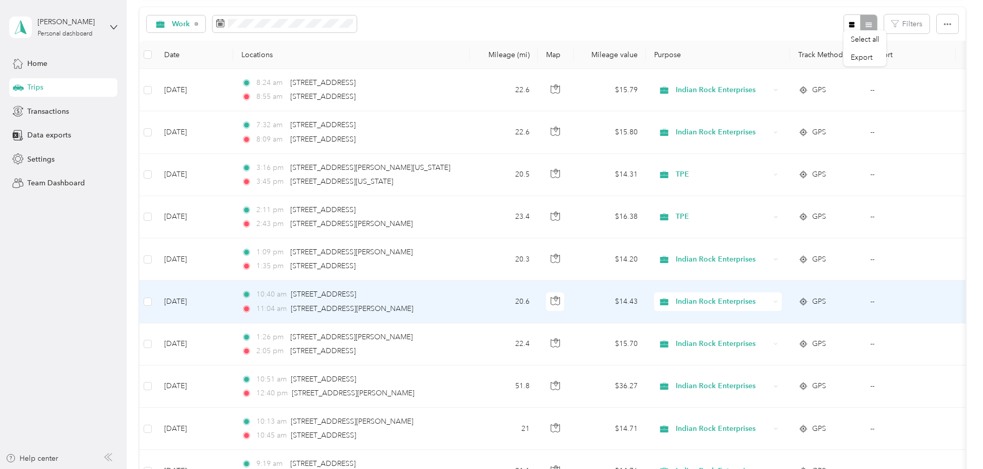
scroll to position [103, 0]
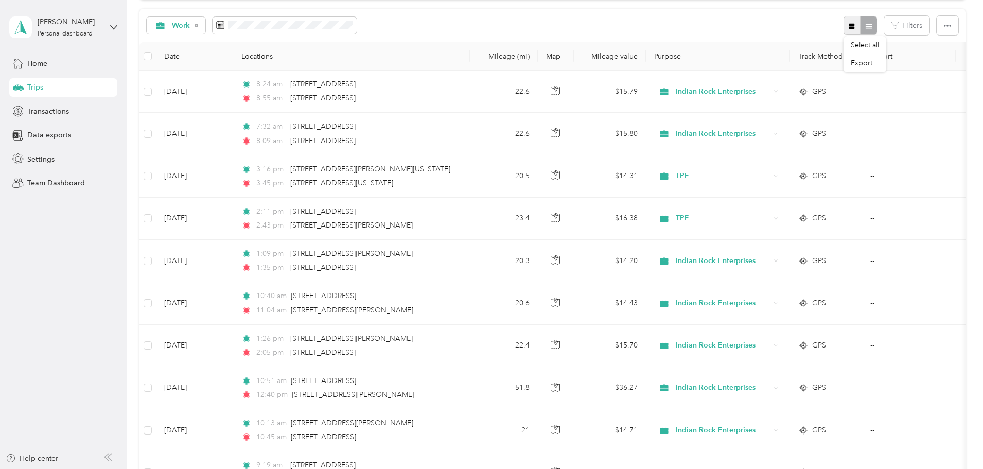
click at [849, 27] on icon "button" at bounding box center [852, 26] width 6 height 6
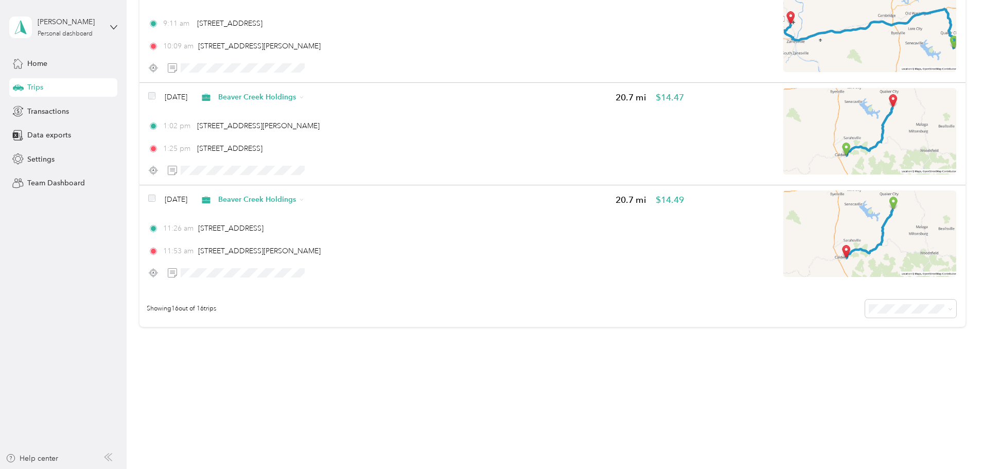
scroll to position [1444, 0]
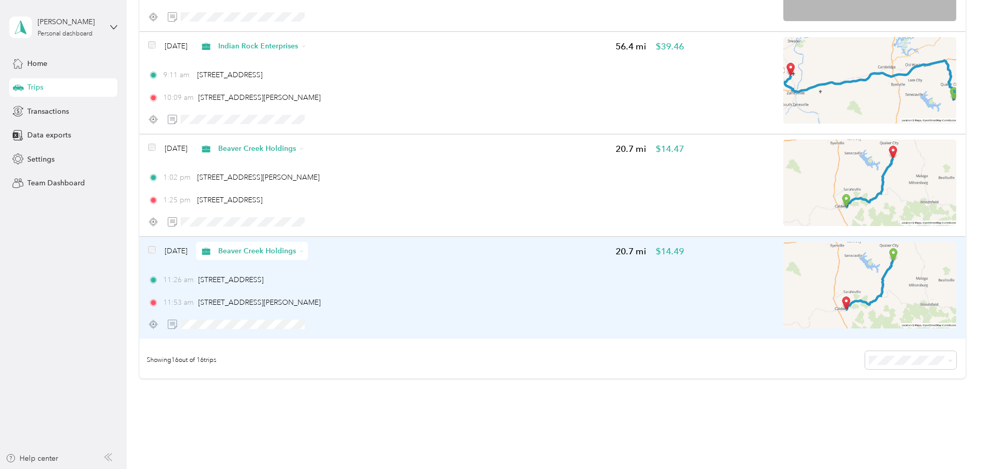
click at [817, 289] on img at bounding box center [869, 285] width 173 height 86
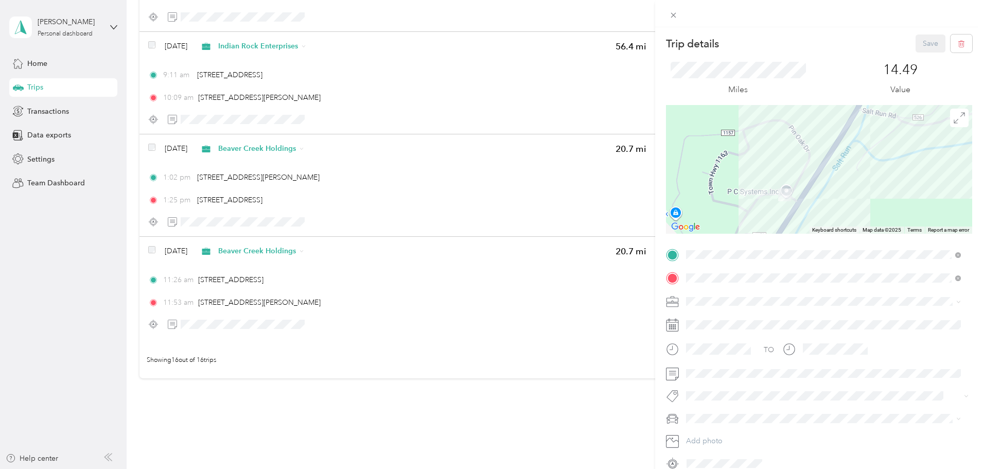
drag, startPoint x: 809, startPoint y: 148, endPoint x: 814, endPoint y: 232, distance: 83.5
click at [817, 235] on div "Trip details Save This trip cannot be edited because it is either under review,…" at bounding box center [819, 252] width 306 height 437
drag, startPoint x: 810, startPoint y: 222, endPoint x: 808, endPoint y: 212, distance: 10.0
click at [809, 214] on div at bounding box center [819, 169] width 306 height 129
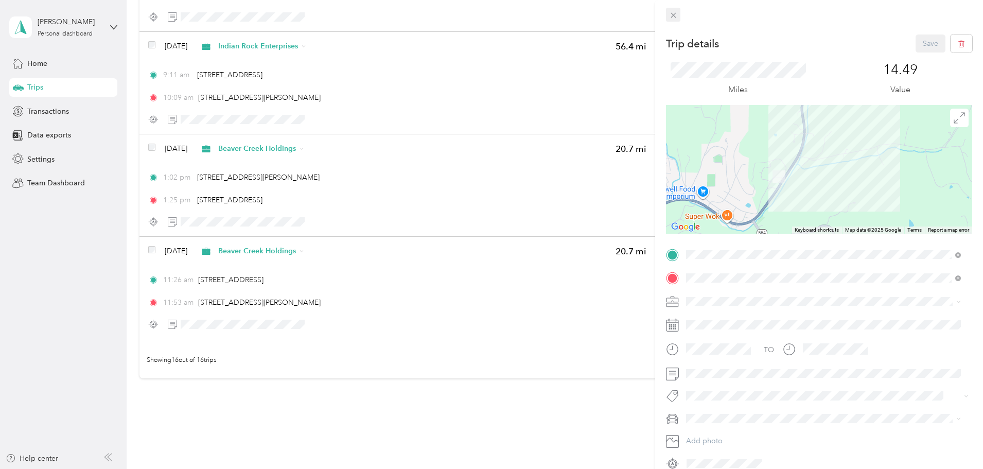
click at [675, 16] on icon at bounding box center [673, 15] width 9 height 9
